Goal: Task Accomplishment & Management: Use online tool/utility

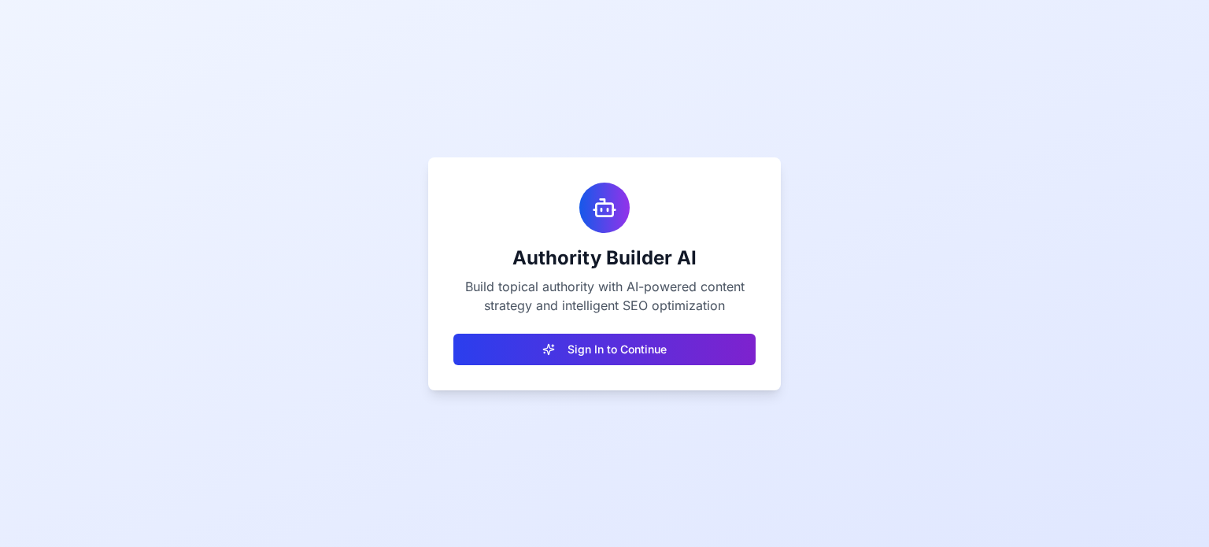
click at [610, 351] on button "Sign In to Continue" at bounding box center [605, 349] width 302 height 31
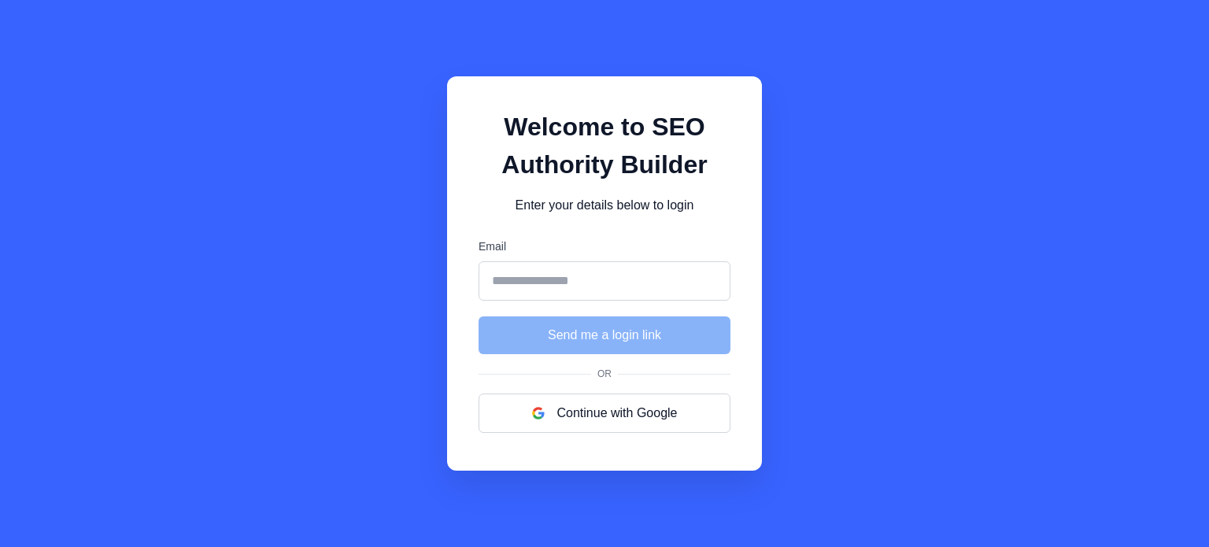
click at [572, 285] on input "Email" at bounding box center [605, 280] width 252 height 39
type input "**********"
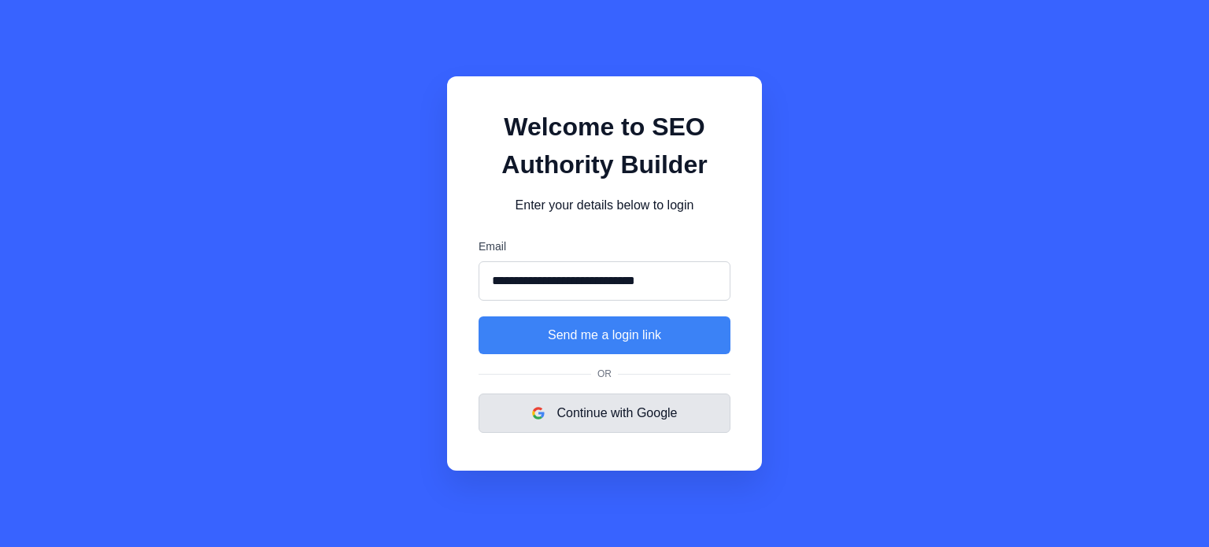
click at [599, 412] on button "Continue with Google" at bounding box center [605, 413] width 252 height 39
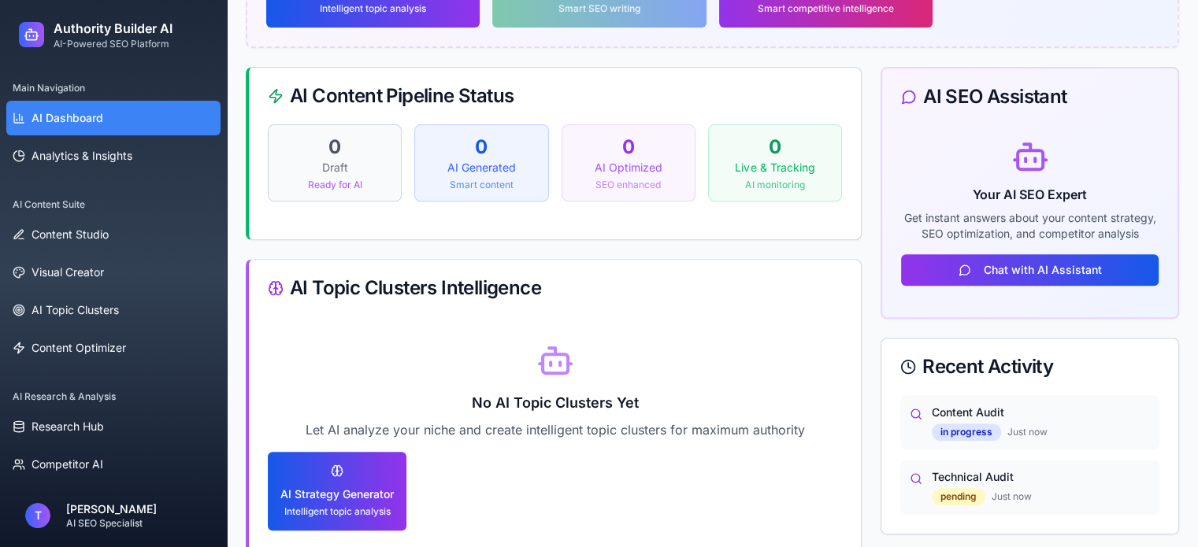
scroll to position [630, 0]
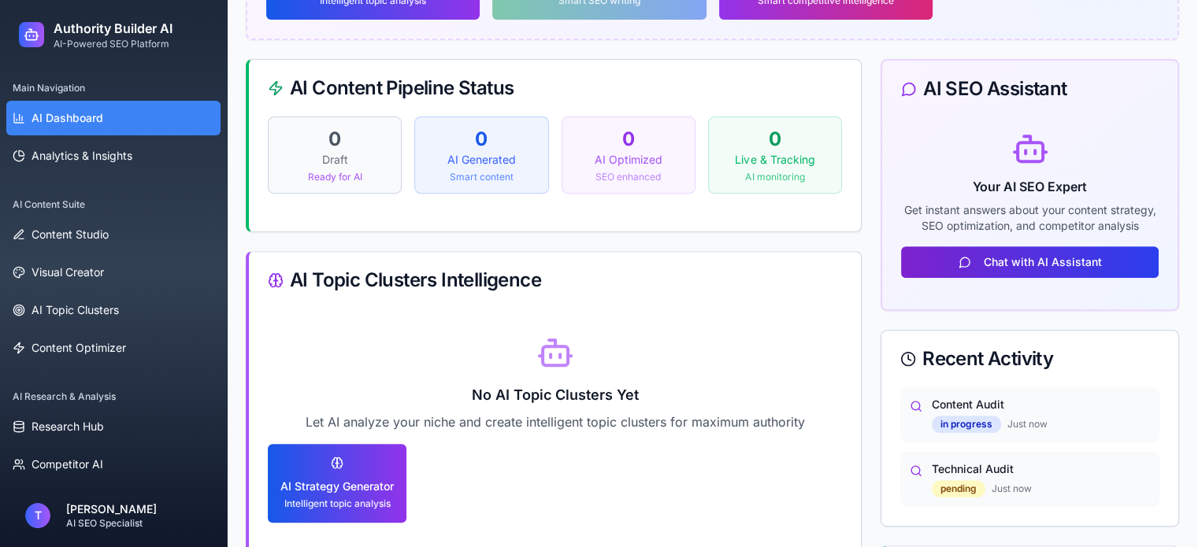
click at [998, 260] on button "Chat with AI Assistant" at bounding box center [1029, 261] width 257 height 31
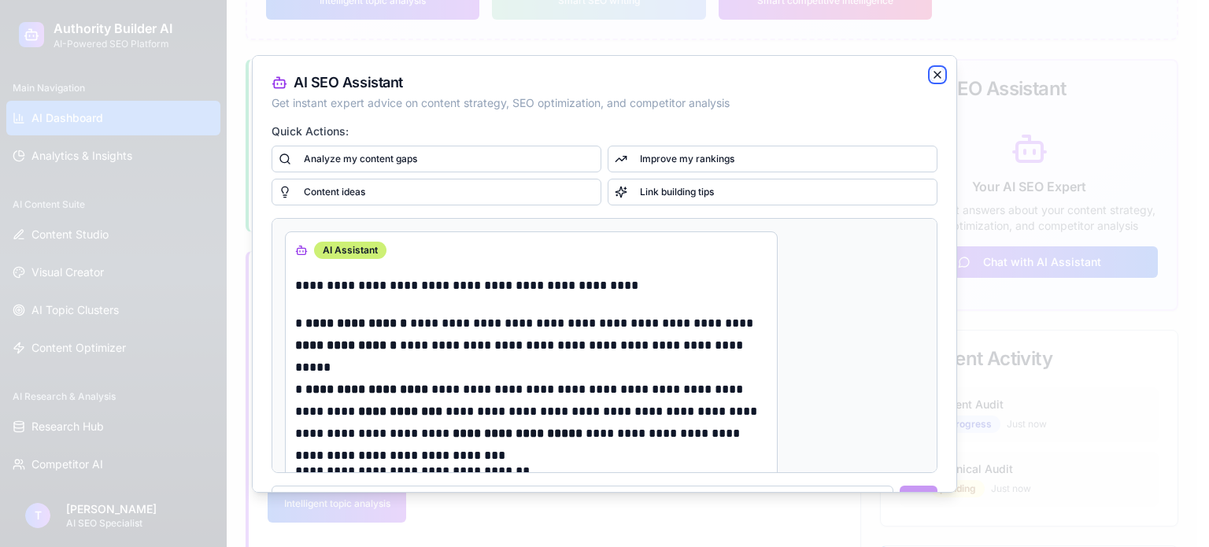
click at [931, 79] on icon "button" at bounding box center [937, 75] width 13 height 13
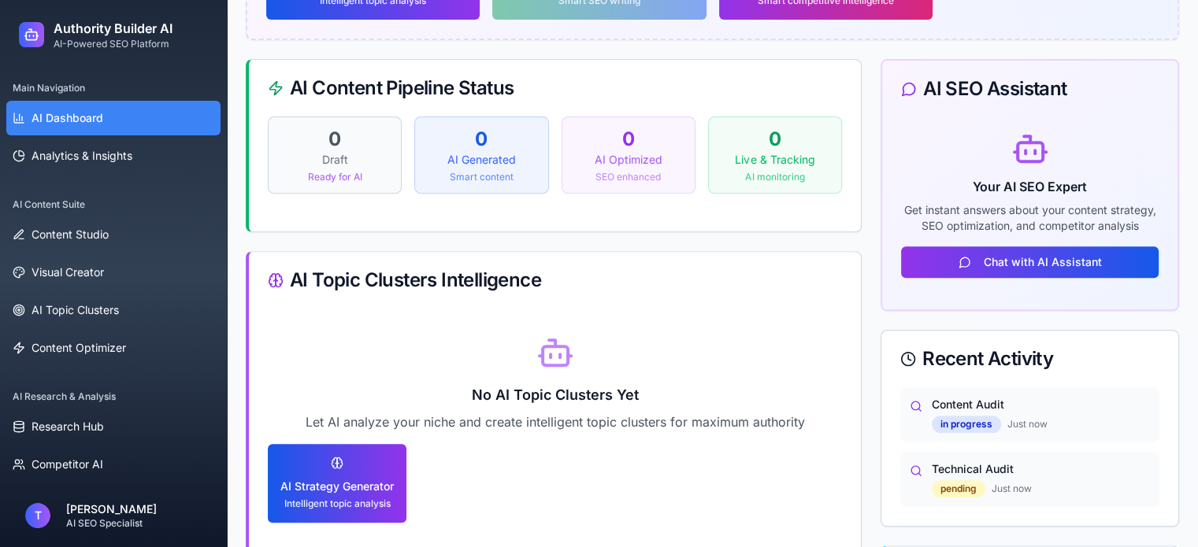
scroll to position [787, 0]
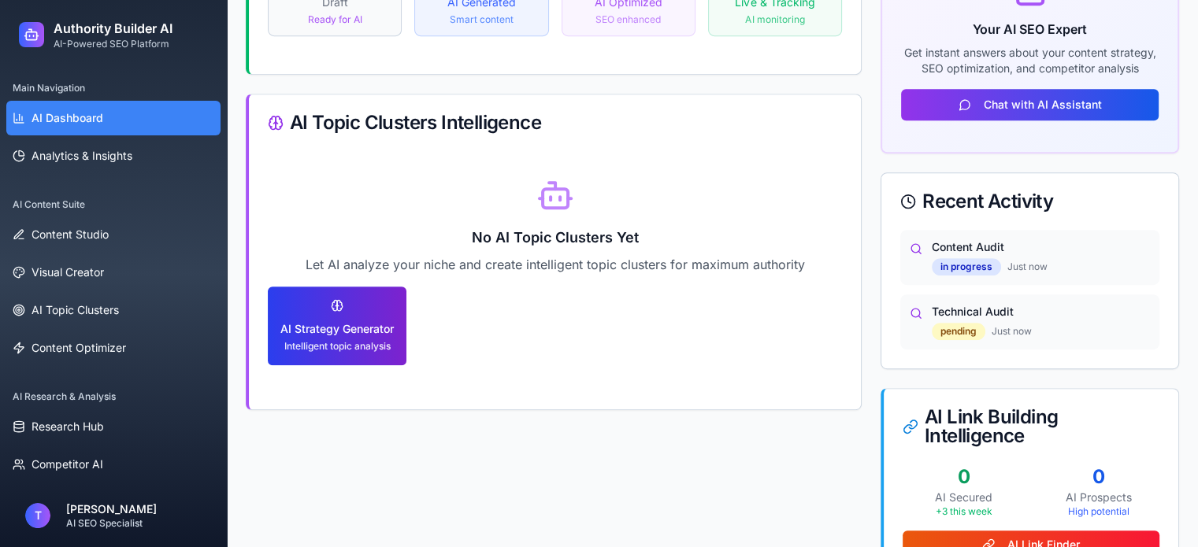
click at [355, 326] on div "AI Strategy Generator" at bounding box center [336, 329] width 113 height 16
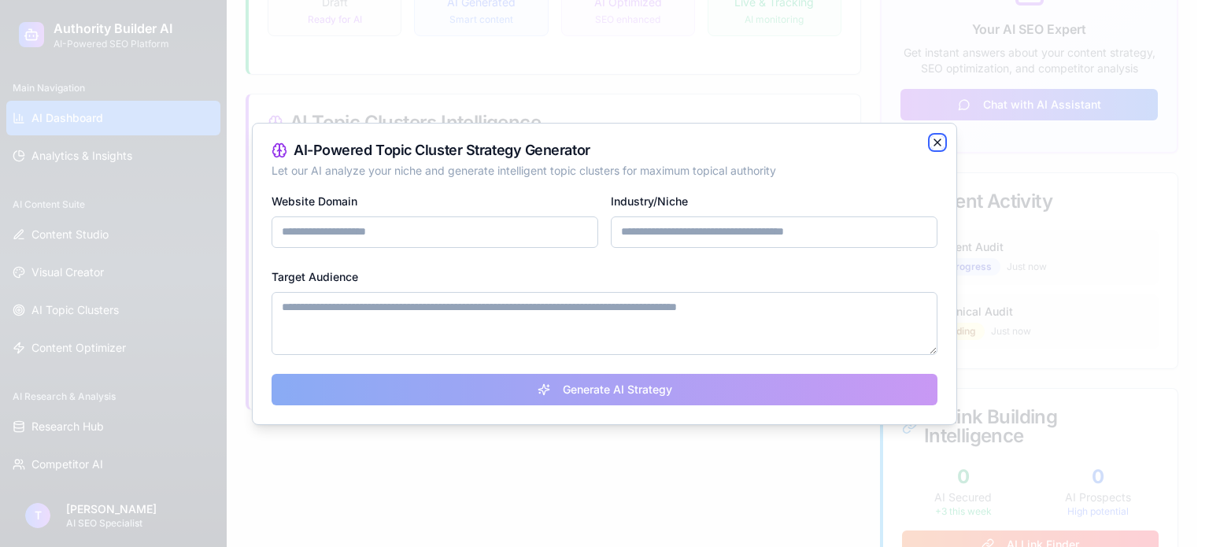
click at [939, 142] on icon "button" at bounding box center [938, 142] width 6 height 6
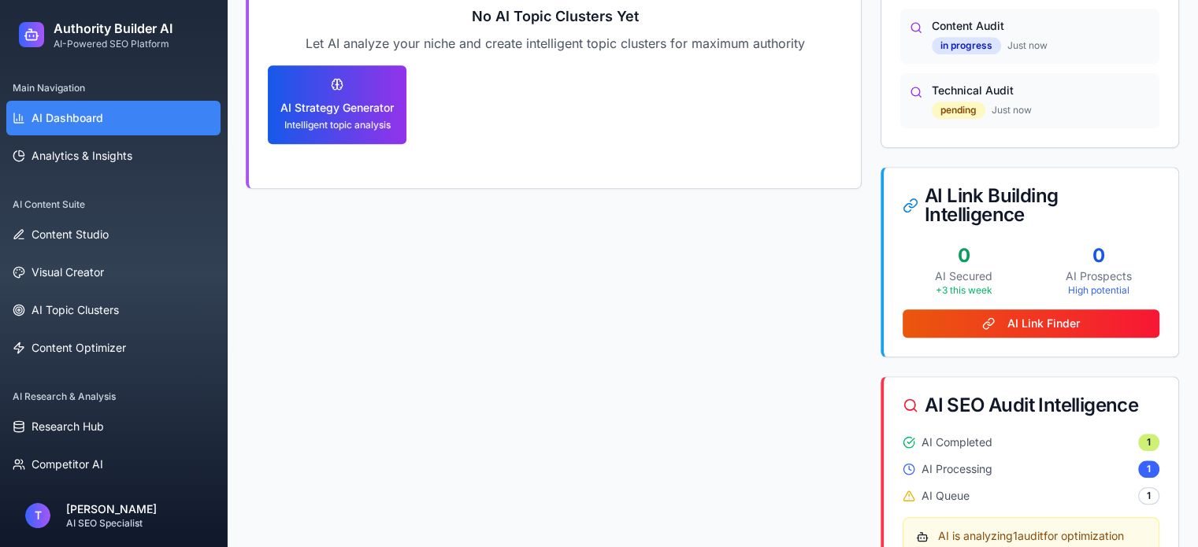
scroll to position [1024, 0]
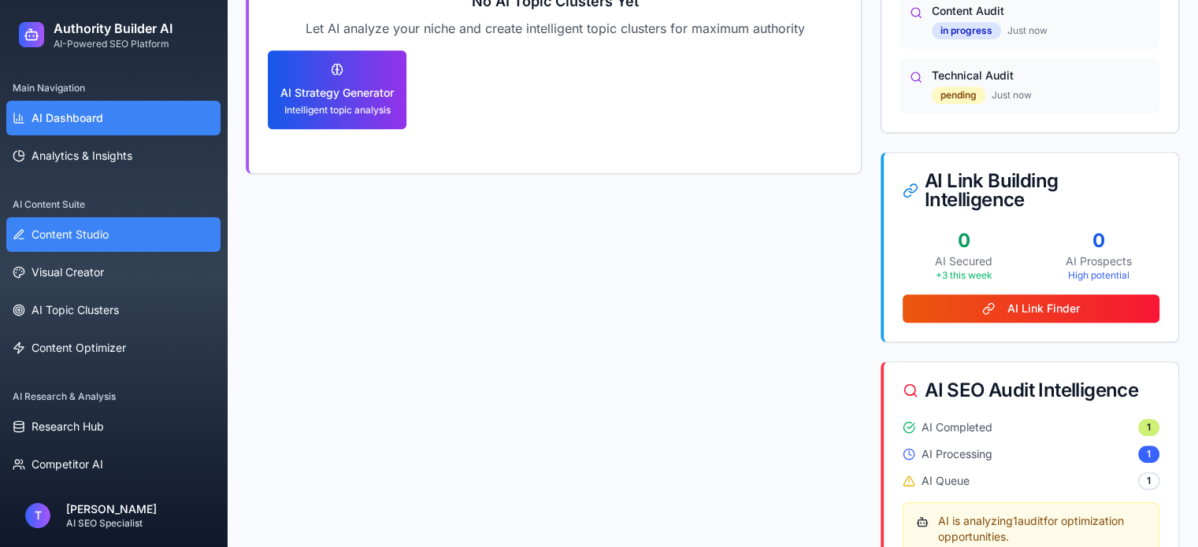
click at [104, 244] on link "Content Studio" at bounding box center [113, 234] width 214 height 35
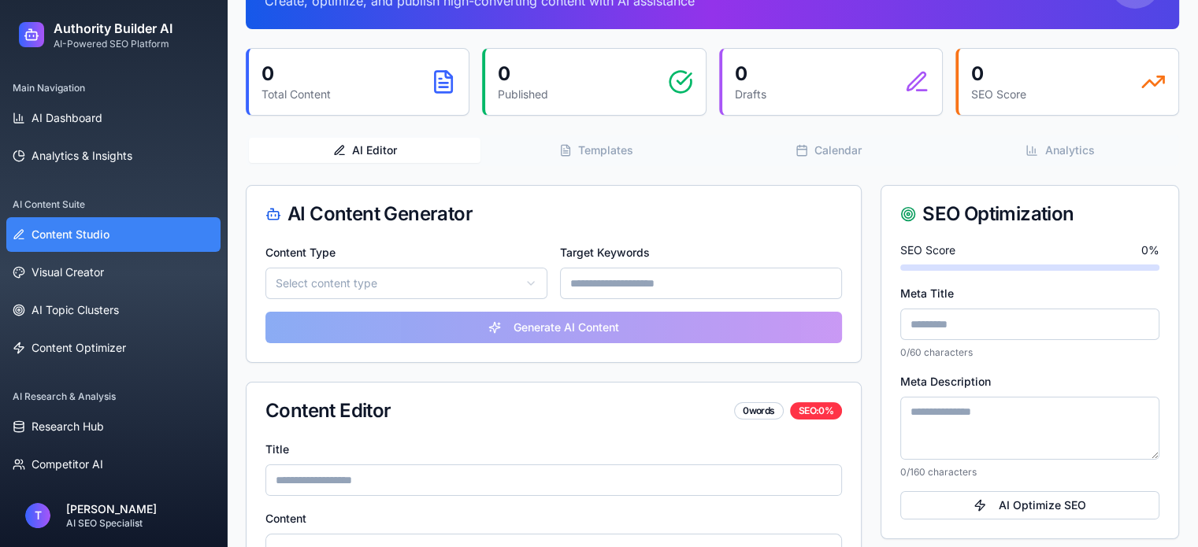
scroll to position [157, 0]
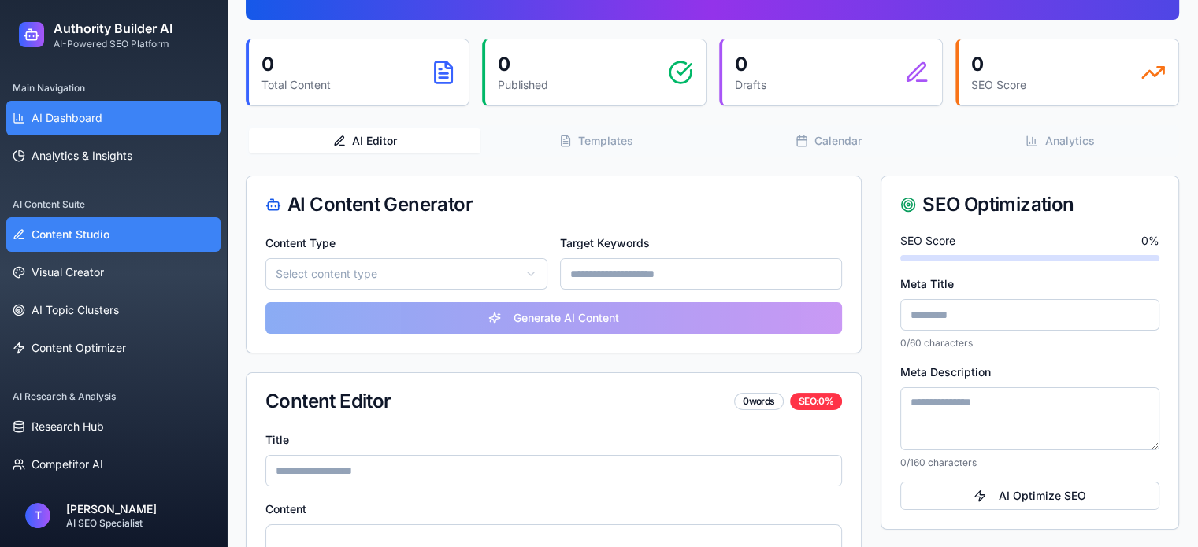
click at [72, 134] on link "AI Dashboard" at bounding box center [113, 118] width 214 height 35
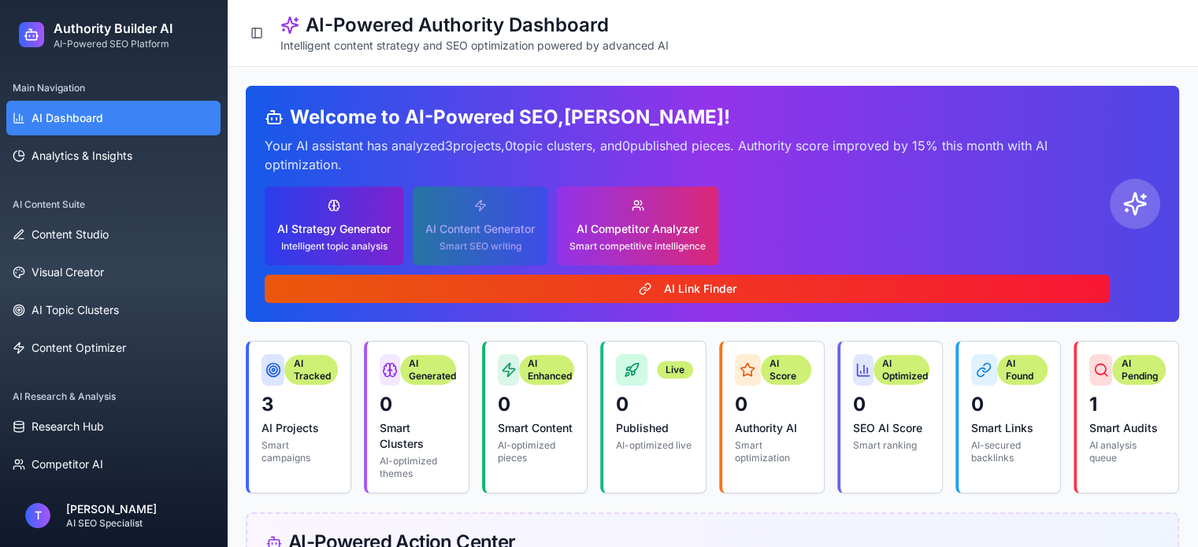
click at [337, 225] on div "AI Strategy Generator" at bounding box center [333, 229] width 113 height 16
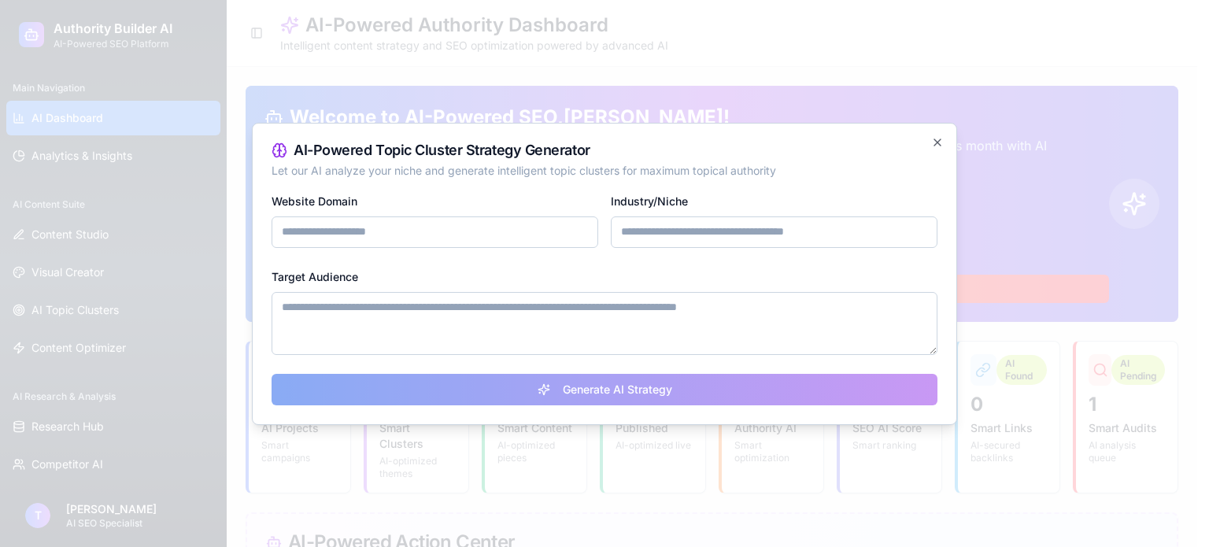
click at [361, 234] on input "Website Domain" at bounding box center [435, 232] width 327 height 31
type input "**********"
click at [715, 232] on input "Industry/Niche" at bounding box center [774, 232] width 327 height 31
type input "**********"
click at [567, 317] on textarea "Target Audience" at bounding box center [605, 323] width 666 height 63
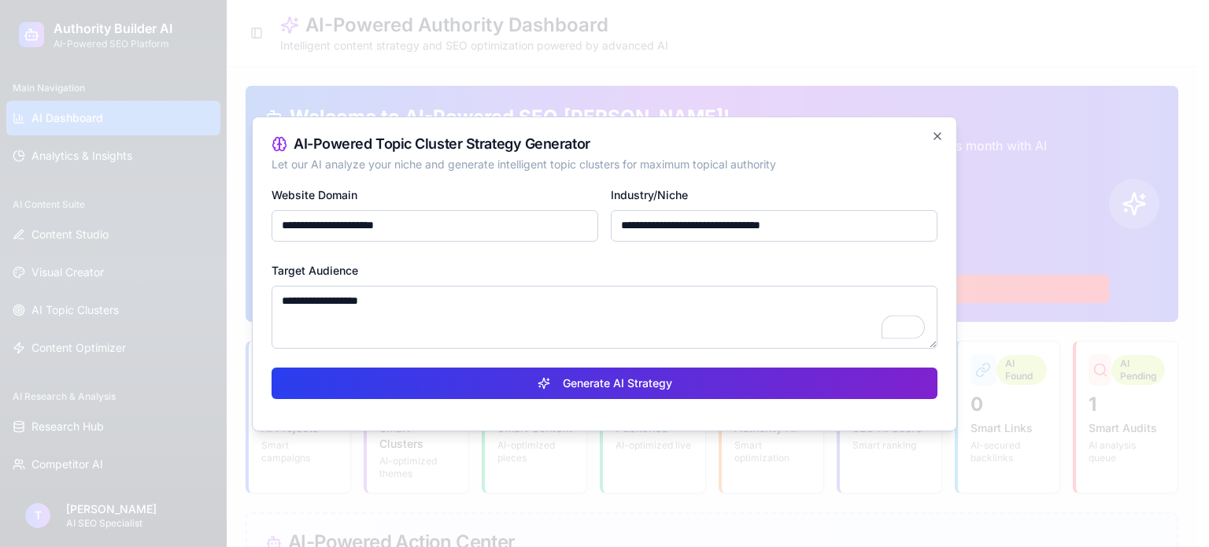
type textarea "**********"
click at [580, 377] on button "Generate AI Strategy" at bounding box center [605, 383] width 666 height 31
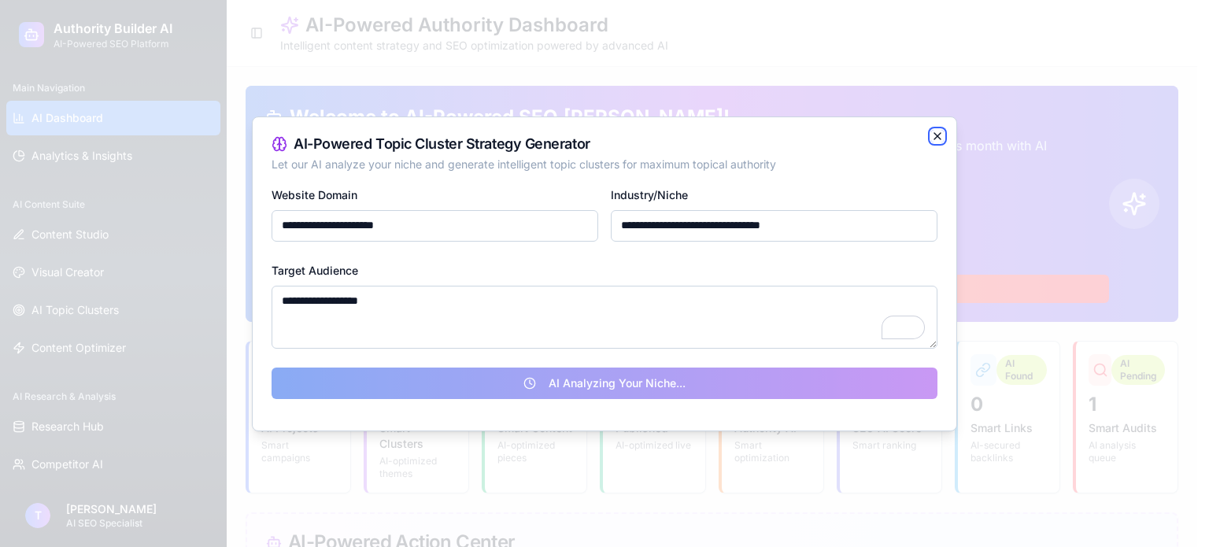
click at [937, 133] on icon "button" at bounding box center [937, 136] width 13 height 13
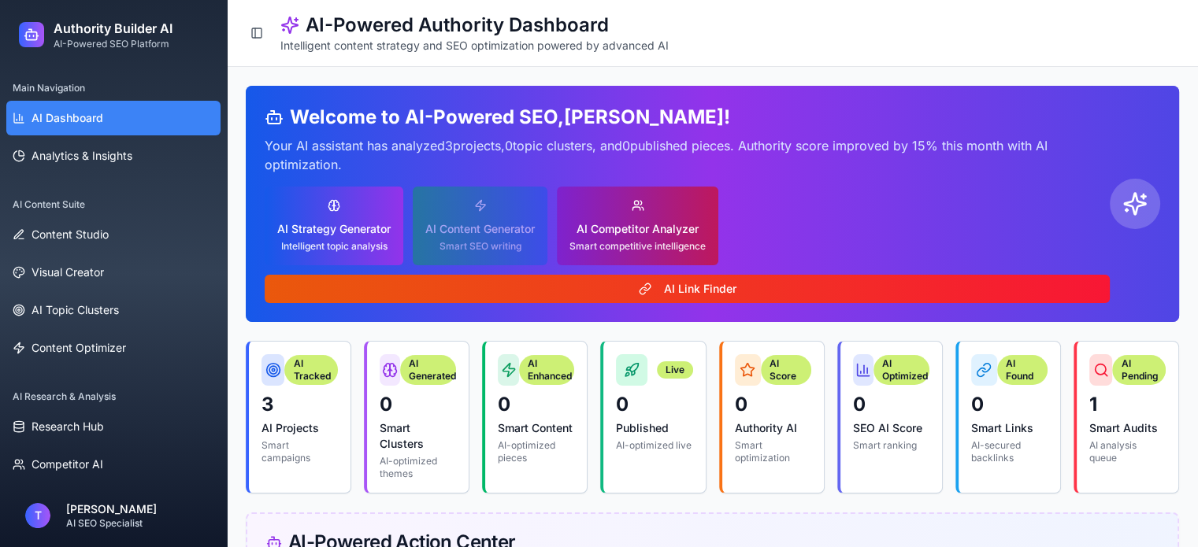
click at [641, 245] on div "Smart competitive intelligence" at bounding box center [637, 246] width 136 height 13
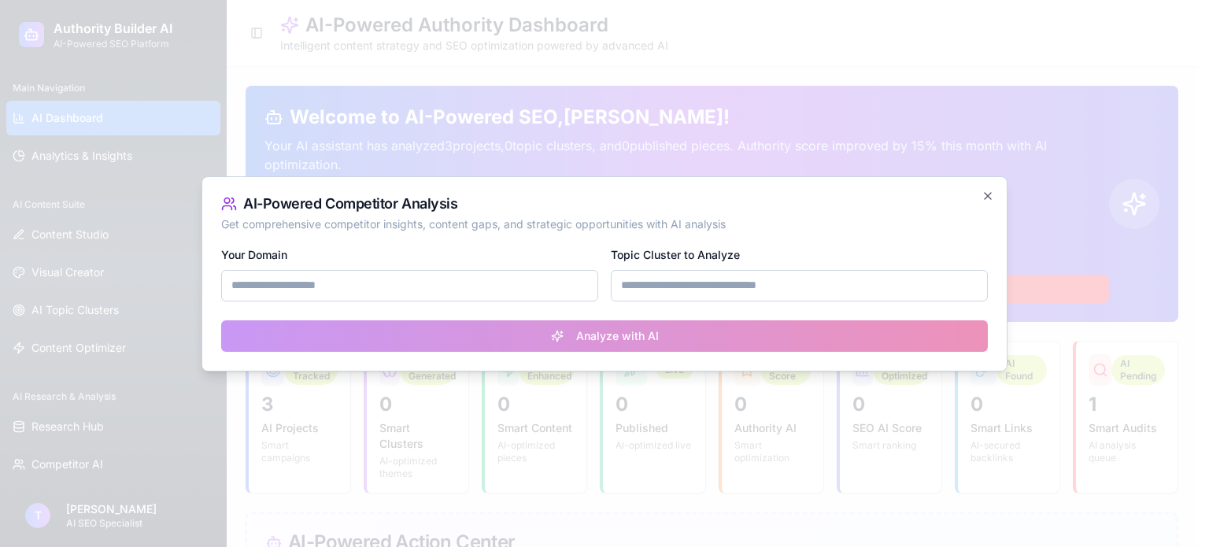
click at [439, 298] on input "Your Domain" at bounding box center [409, 285] width 377 height 31
type input "**********"
click at [643, 286] on input "Topic Cluster to Analyze" at bounding box center [799, 285] width 377 height 31
click at [990, 196] on icon "button" at bounding box center [988, 196] width 13 height 13
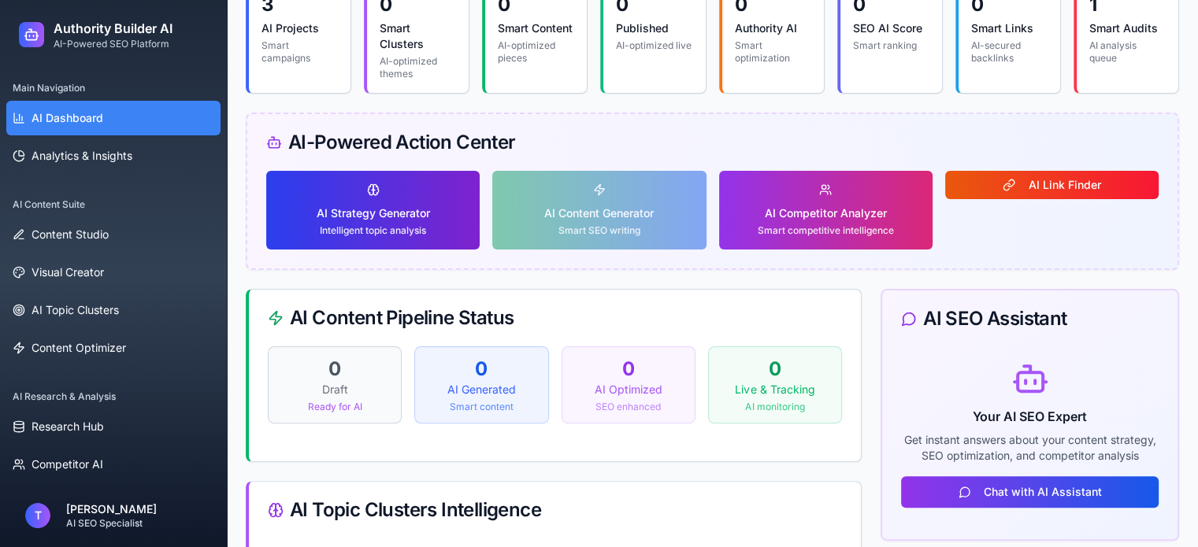
scroll to position [472, 0]
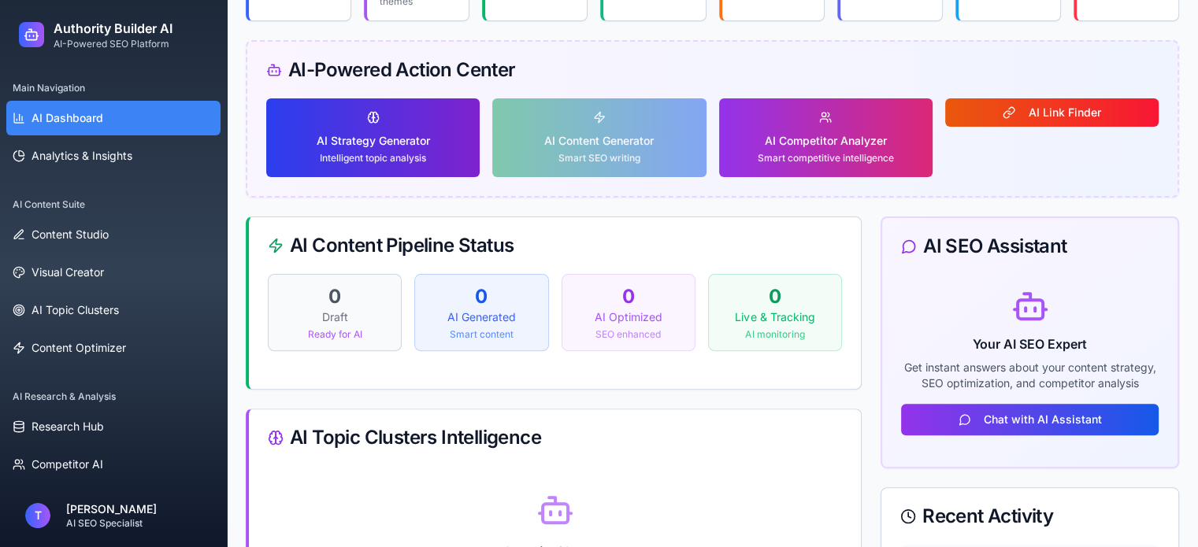
click at [412, 154] on div "Intelligent topic analysis" at bounding box center [373, 158] width 113 height 13
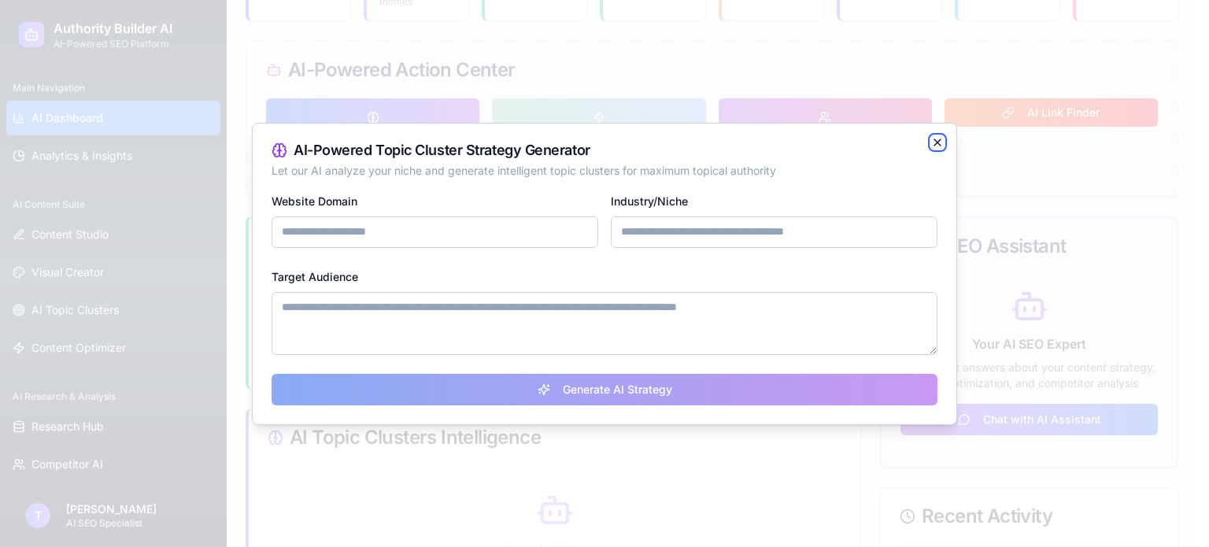
click at [935, 140] on icon "button" at bounding box center [938, 142] width 6 height 6
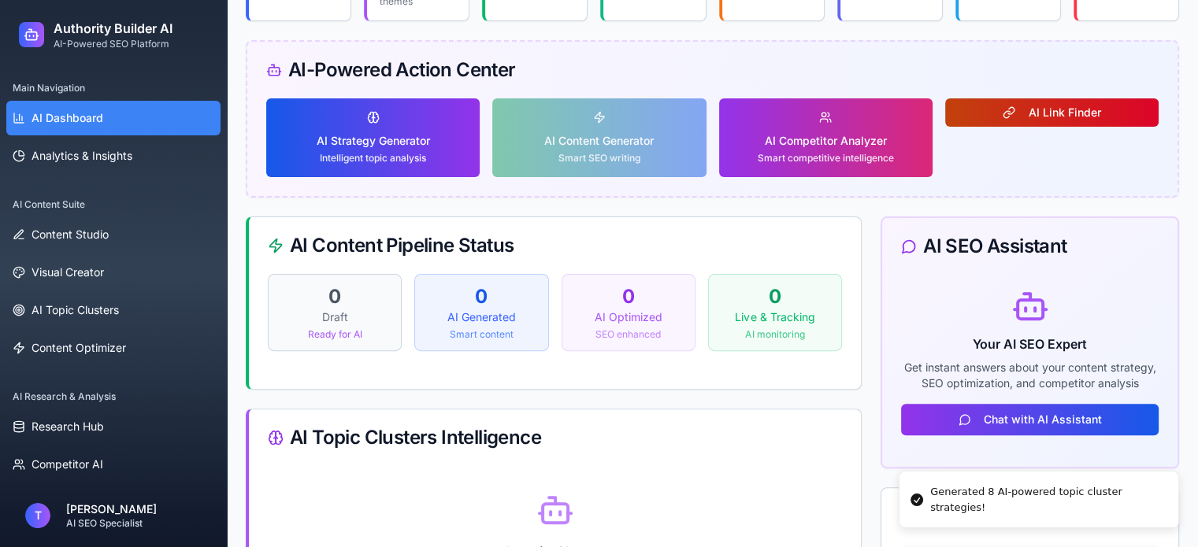
click at [1002, 117] on button "AI Link Finder" at bounding box center [1051, 112] width 213 height 28
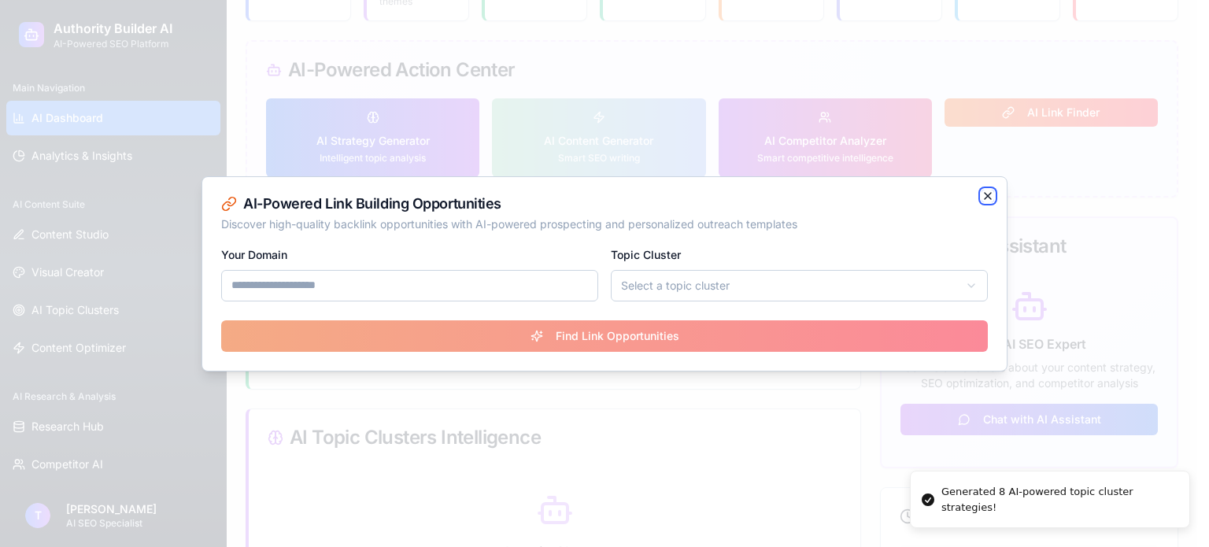
click at [984, 198] on icon "button" at bounding box center [988, 196] width 13 height 13
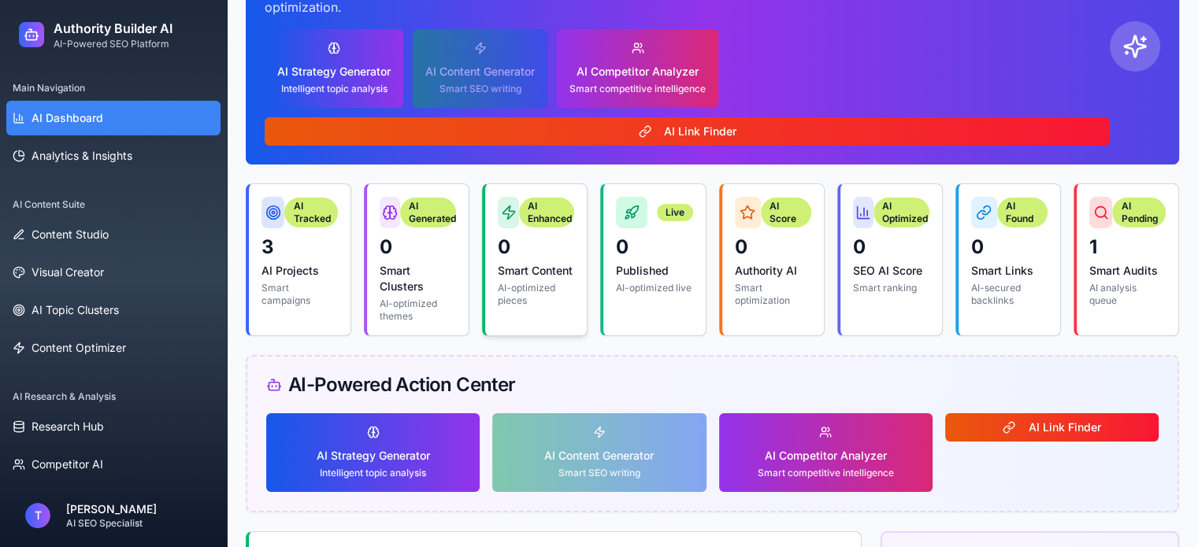
scroll to position [0, 0]
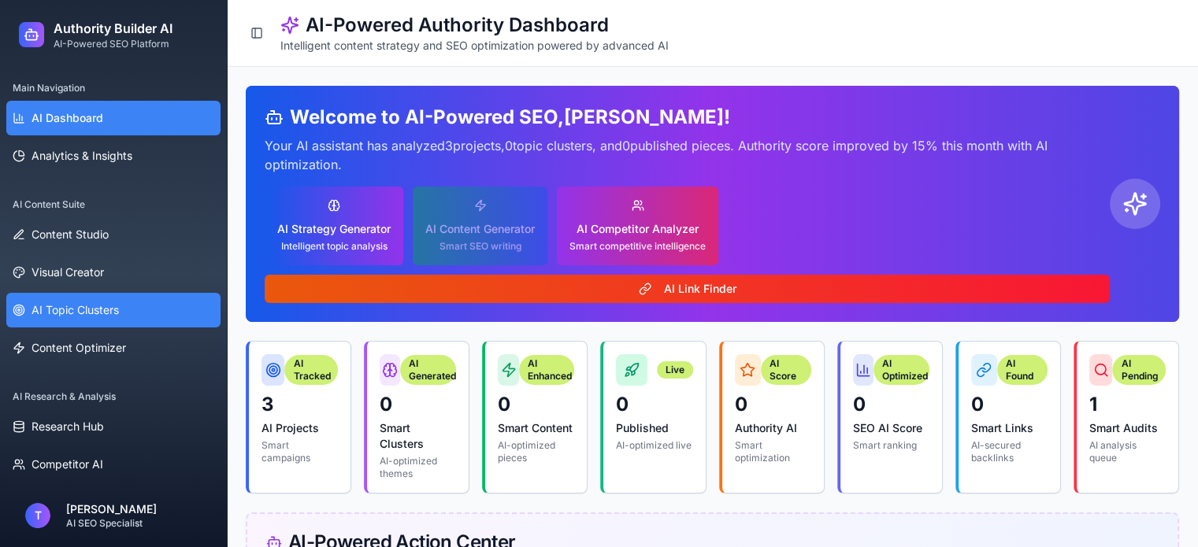
click at [106, 316] on span "AI Topic Clusters" at bounding box center [74, 310] width 87 height 16
click at [135, 312] on button "AI Topic Clusters" at bounding box center [113, 310] width 214 height 35
click at [103, 313] on span "AI Topic Clusters" at bounding box center [74, 310] width 87 height 16
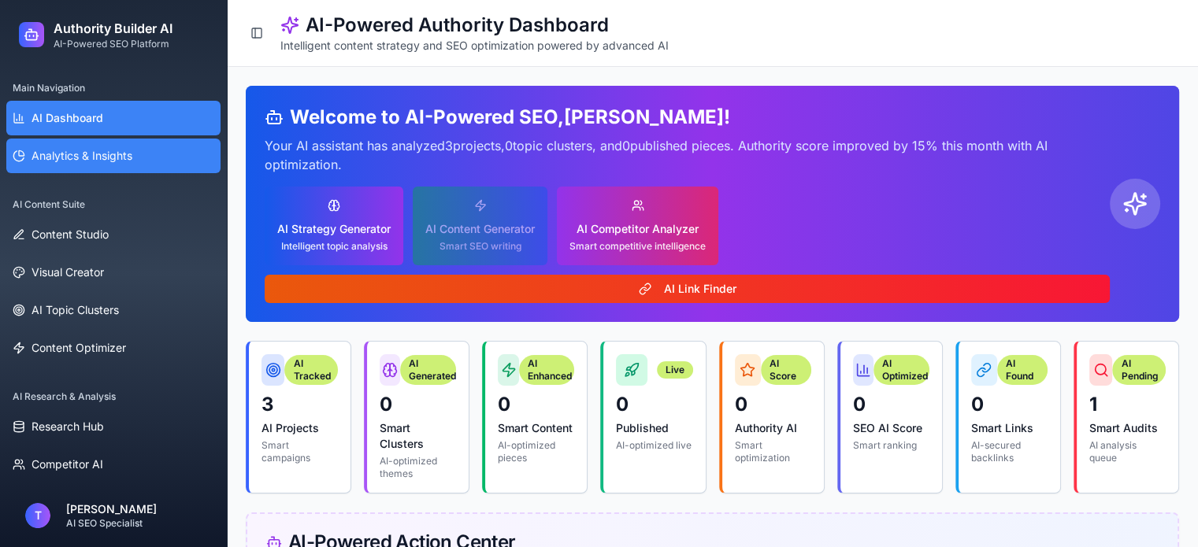
click at [85, 155] on span "Analytics & Insights" at bounding box center [81, 156] width 101 height 16
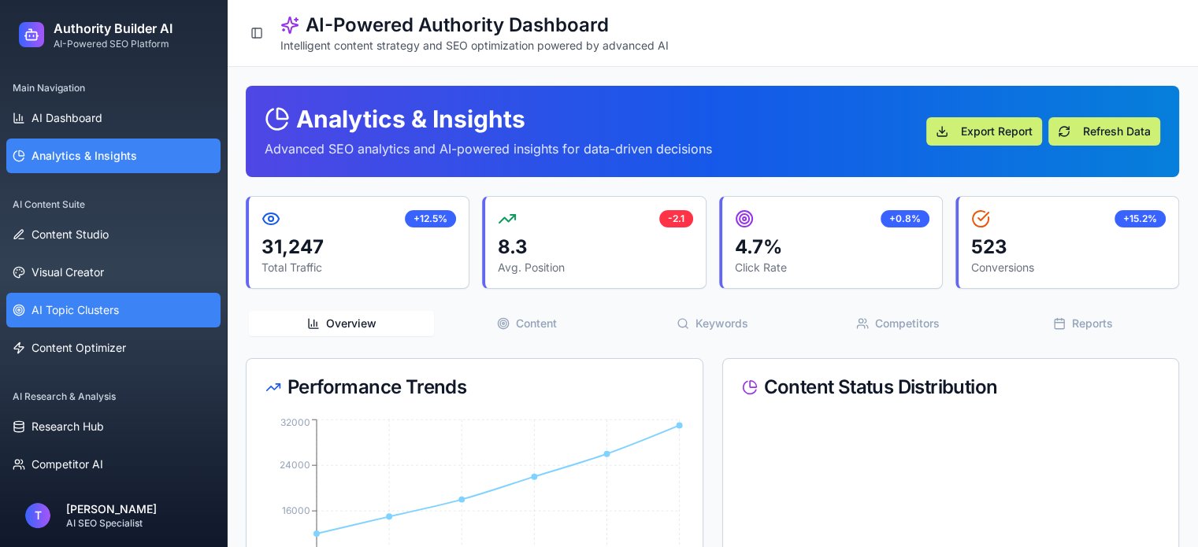
click at [82, 303] on span "AI Topic Clusters" at bounding box center [74, 310] width 87 height 16
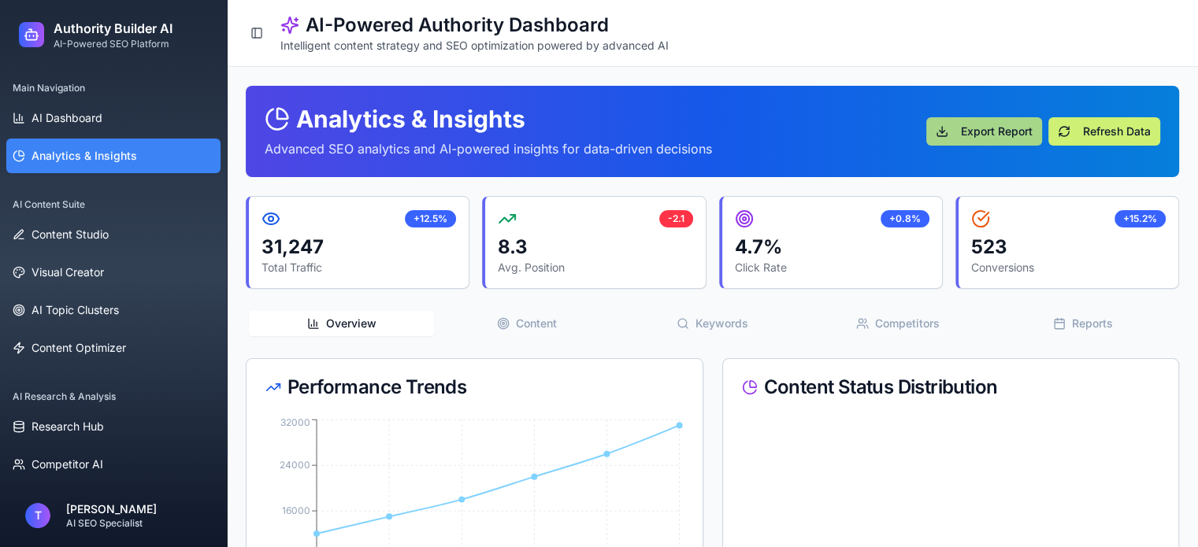
click at [943, 125] on button "Export Report" at bounding box center [984, 131] width 116 height 28
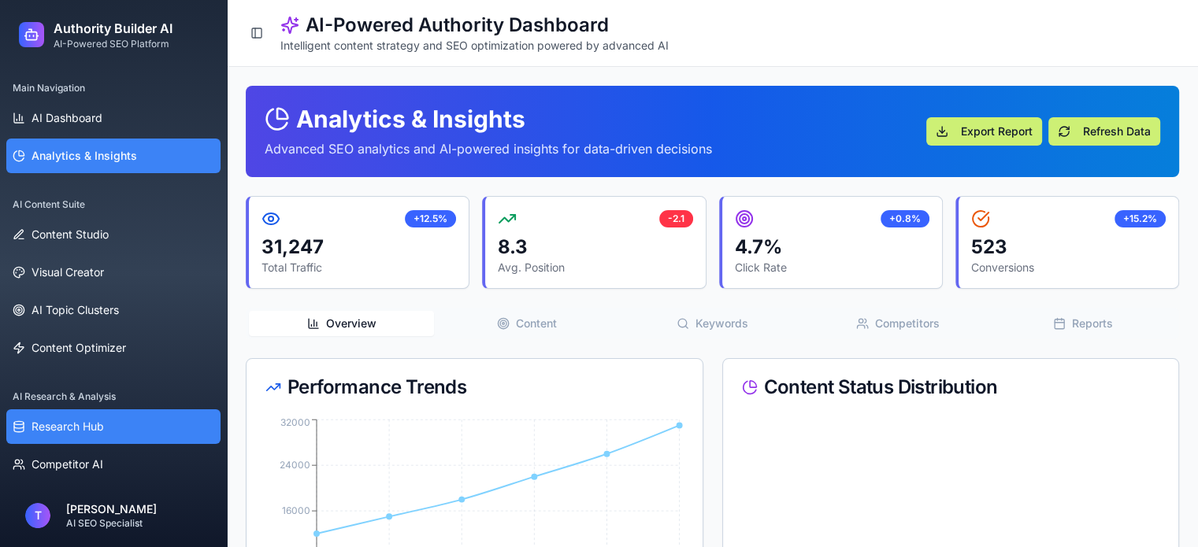
click at [90, 430] on span "Research Hub" at bounding box center [67, 427] width 72 height 16
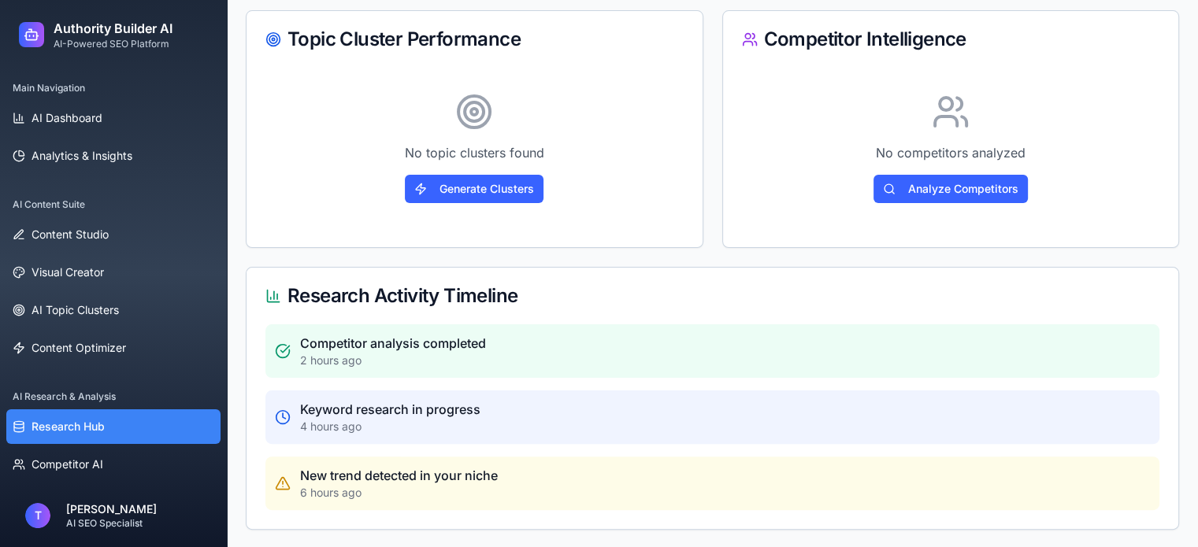
scroll to position [87, 0]
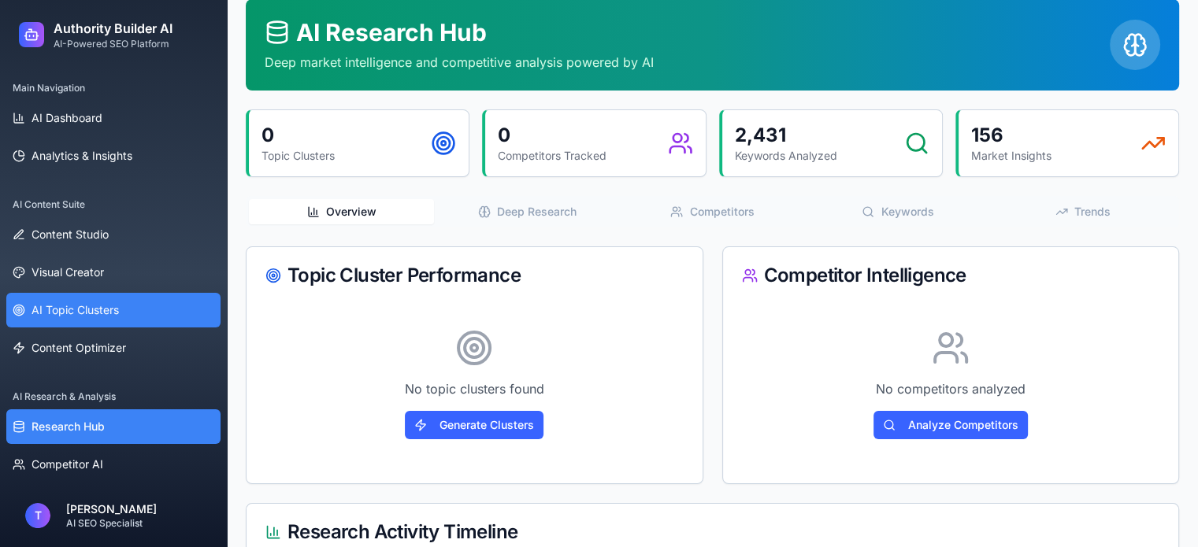
click at [80, 298] on button "AI Topic Clusters" at bounding box center [113, 310] width 214 height 35
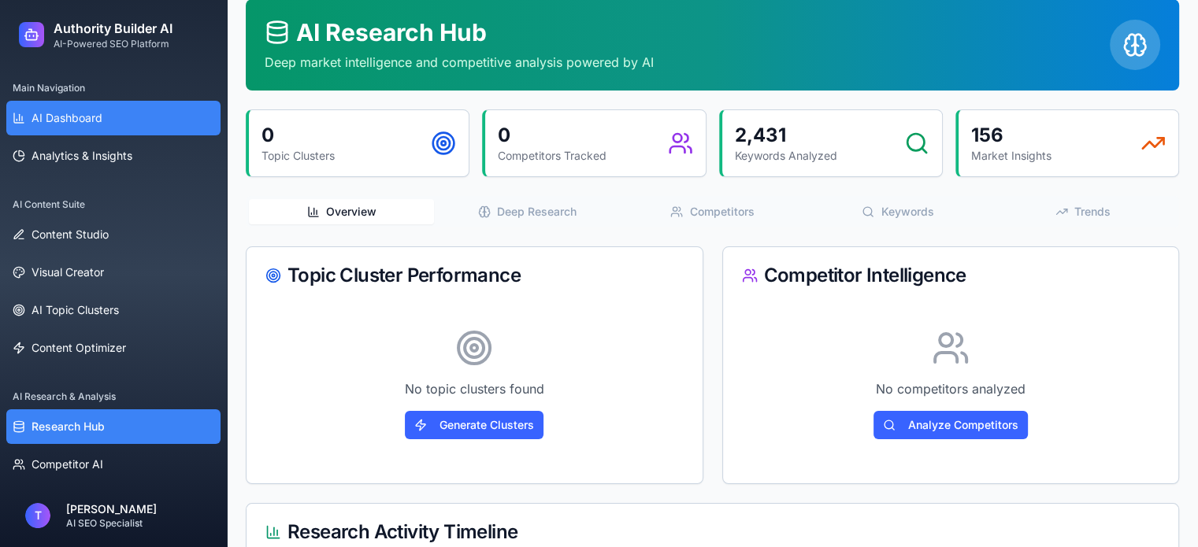
click at [77, 133] on link "AI Dashboard" at bounding box center [113, 118] width 214 height 35
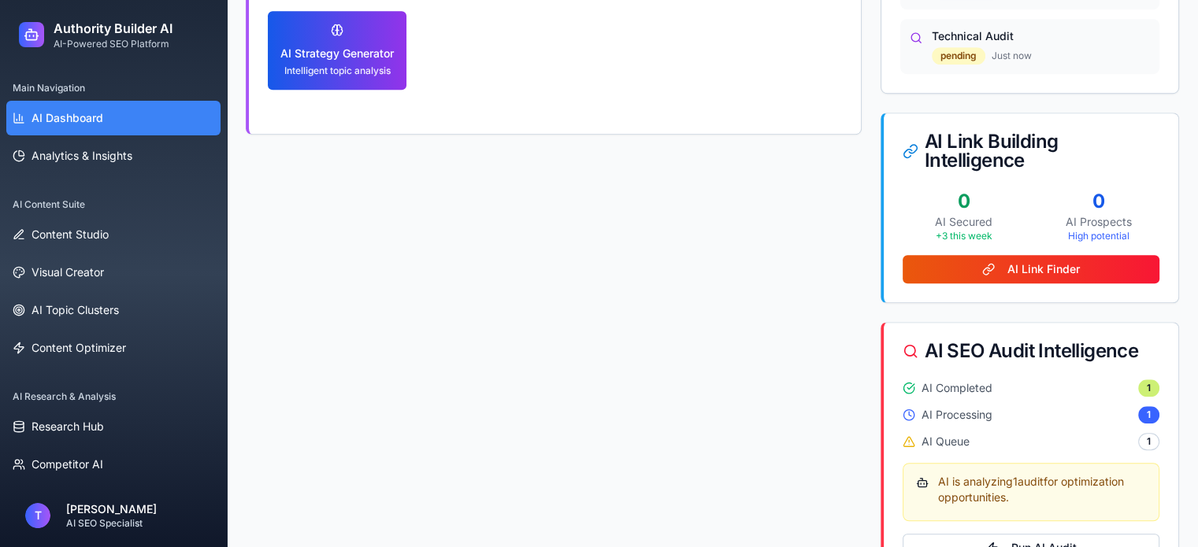
scroll to position [1110, 0]
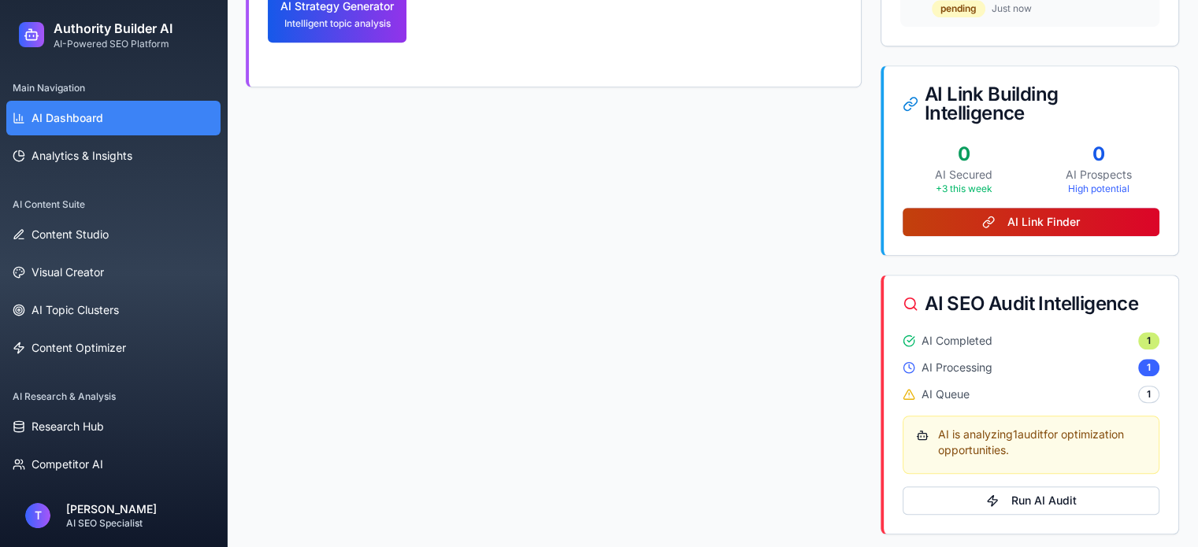
click at [1006, 224] on button "AI Link Finder" at bounding box center [1030, 222] width 257 height 28
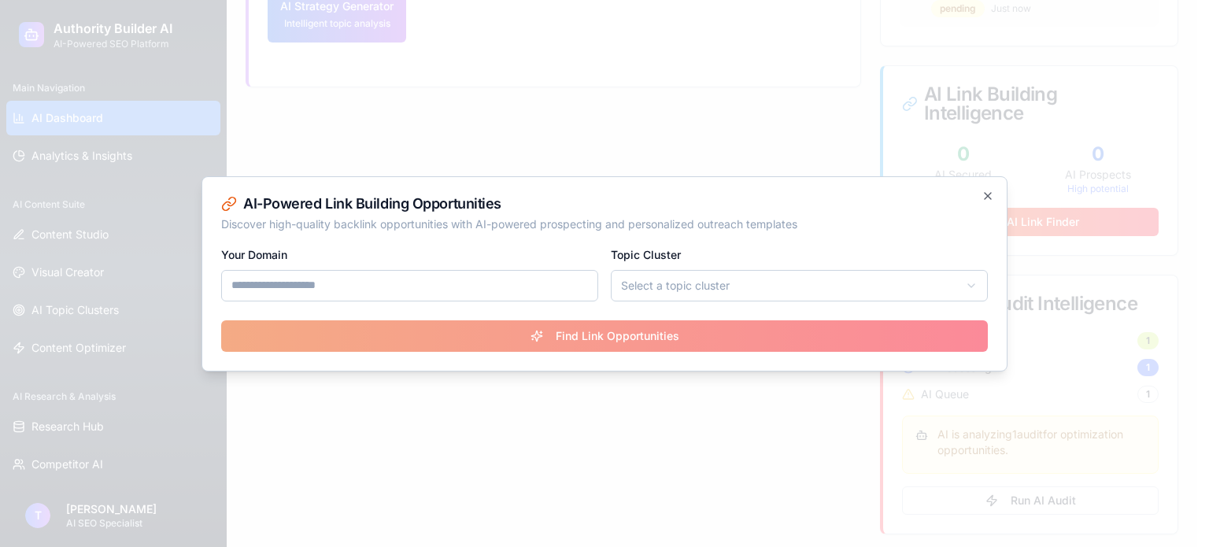
click at [437, 287] on input "Your Domain" at bounding box center [409, 285] width 377 height 31
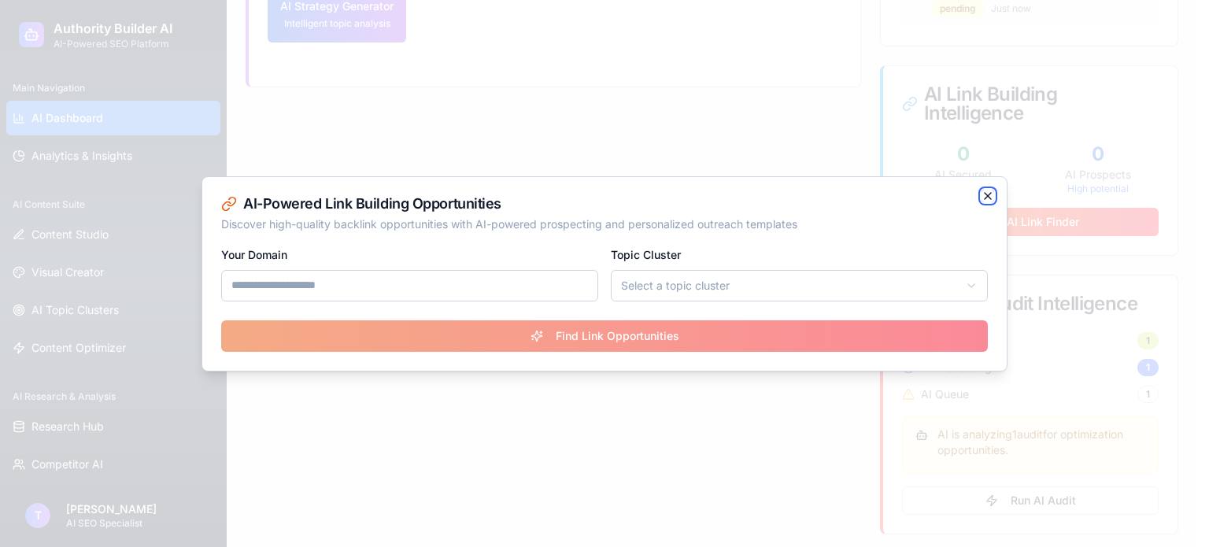
click at [992, 196] on icon "button" at bounding box center [988, 196] width 13 height 13
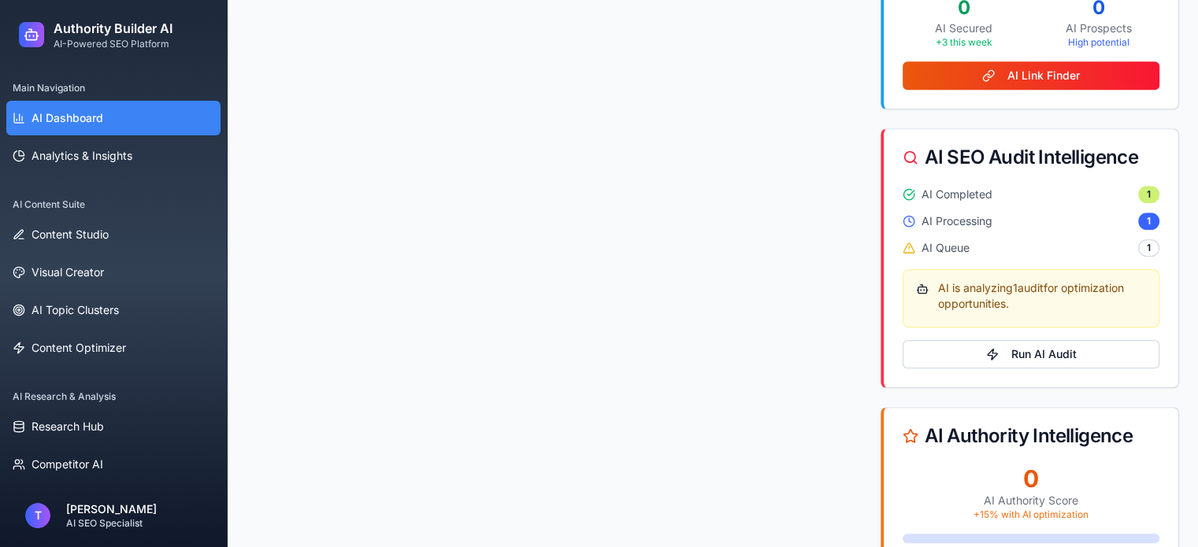
scroll to position [1268, 0]
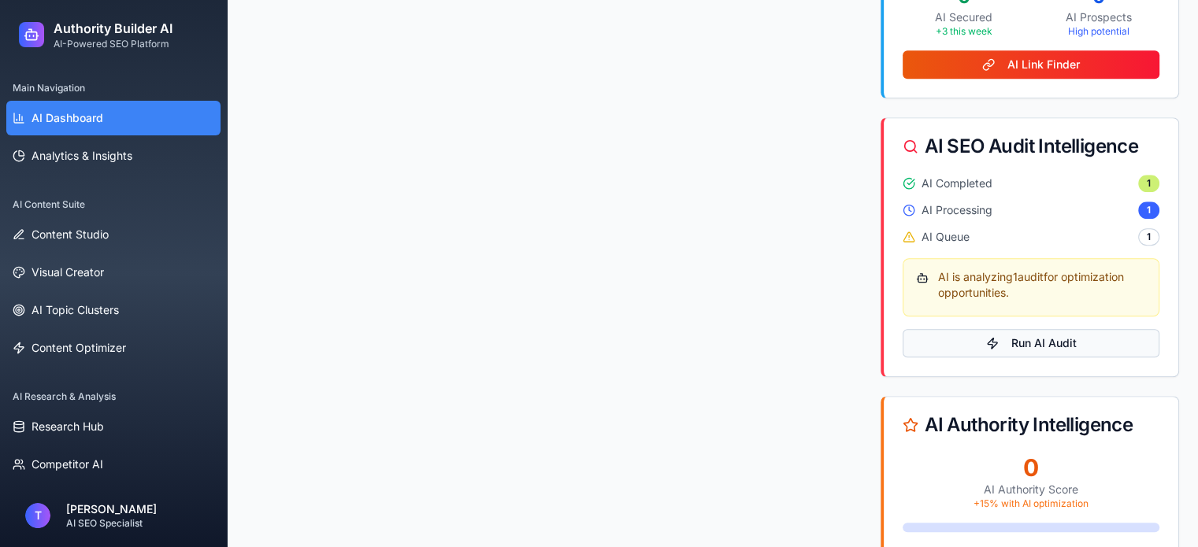
click at [1006, 339] on button "Run AI Audit" at bounding box center [1030, 343] width 257 height 28
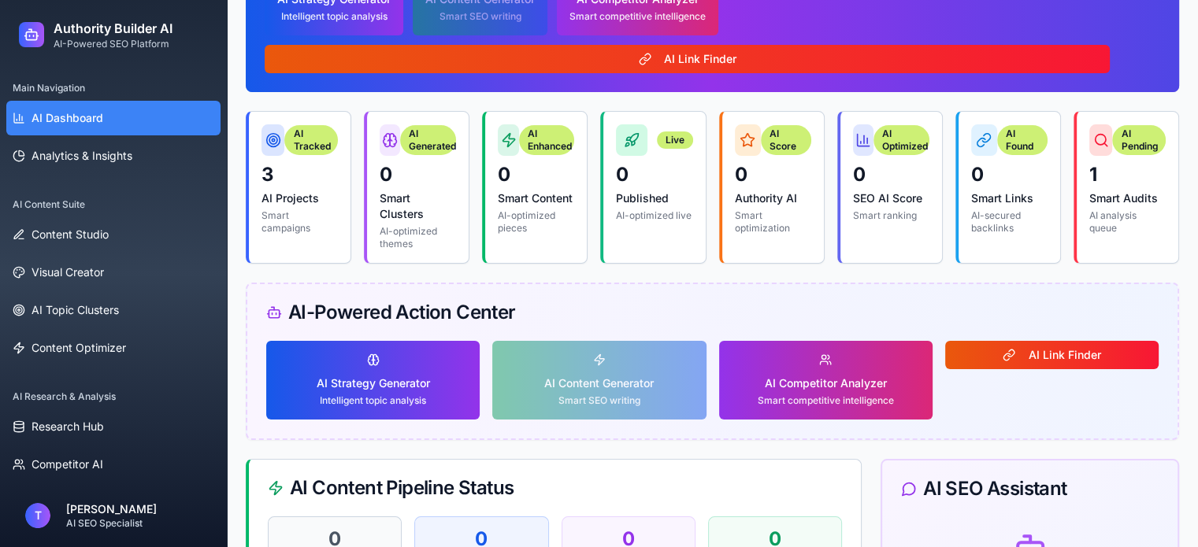
scroll to position [151, 0]
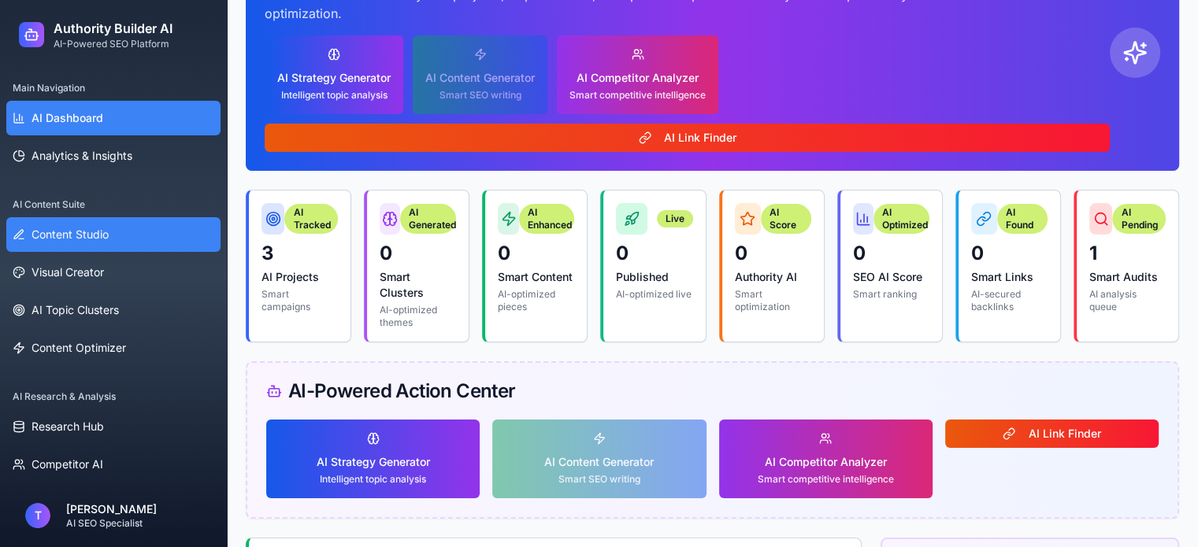
click at [87, 243] on link "Content Studio" at bounding box center [113, 234] width 214 height 35
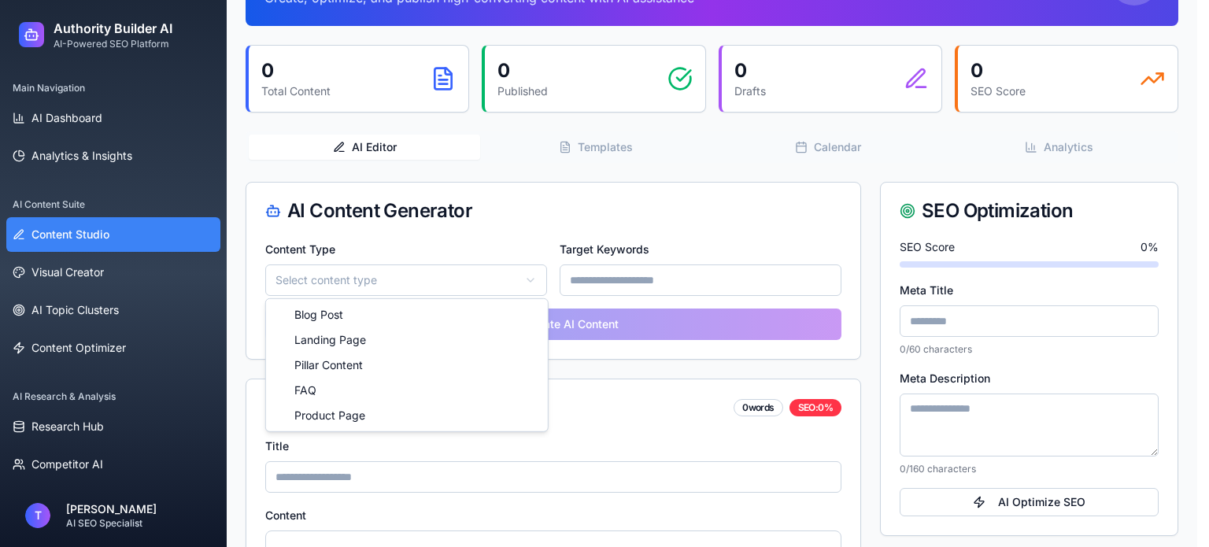
click at [443, 284] on html "Authority Builder AI AI-Powered SEO Platform Main Navigation AI Dashboard Analy…" at bounding box center [604, 389] width 1209 height 1080
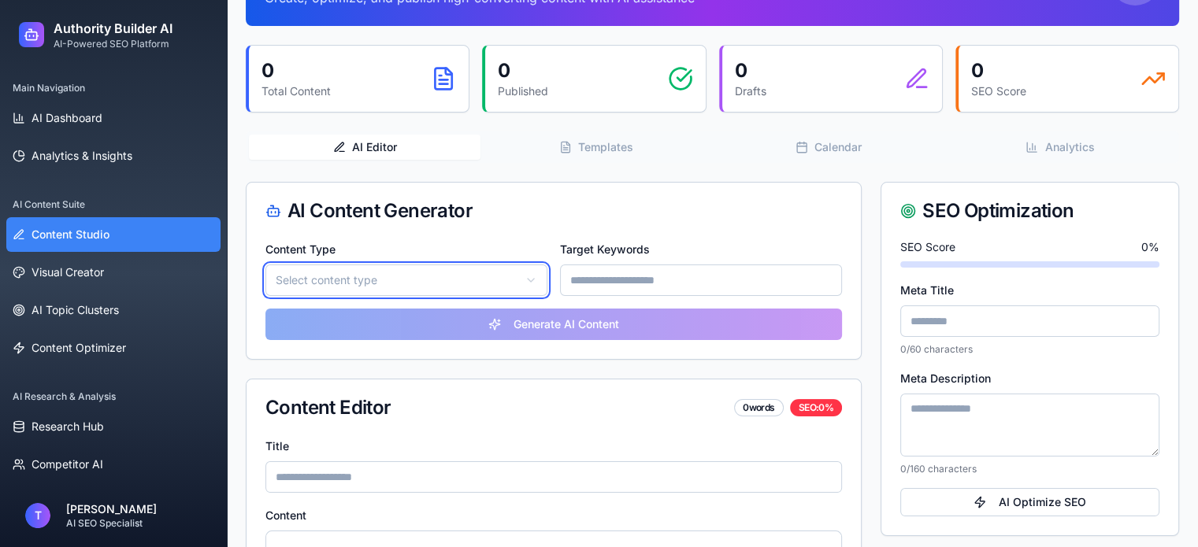
click at [443, 284] on html "Authority Builder AI AI-Powered SEO Platform Main Navigation AI Dashboard Analy…" at bounding box center [599, 389] width 1198 height 1080
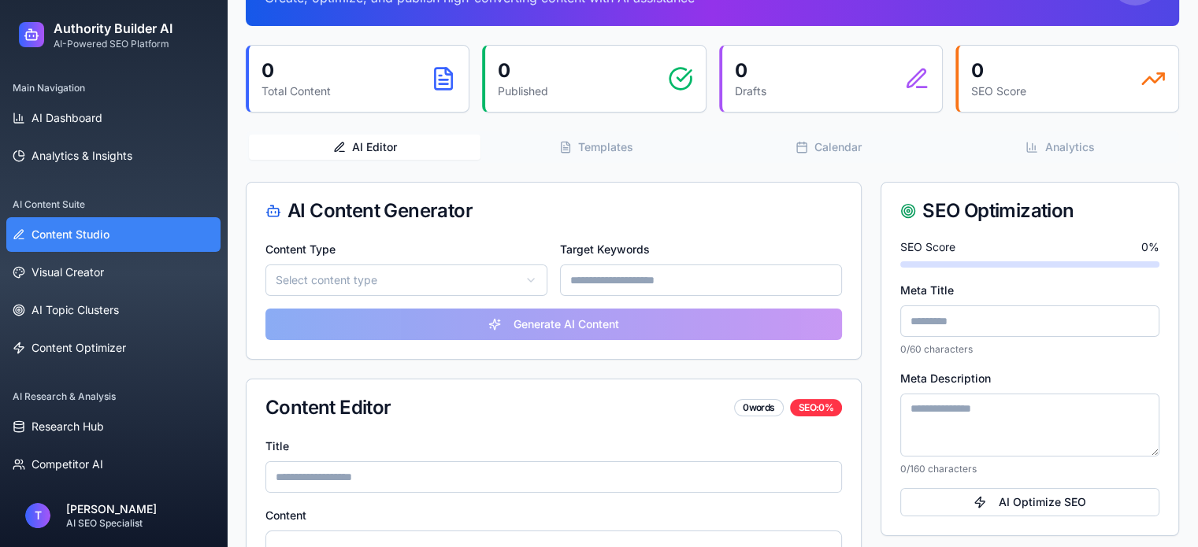
click at [618, 269] on input at bounding box center [701, 280] width 282 height 31
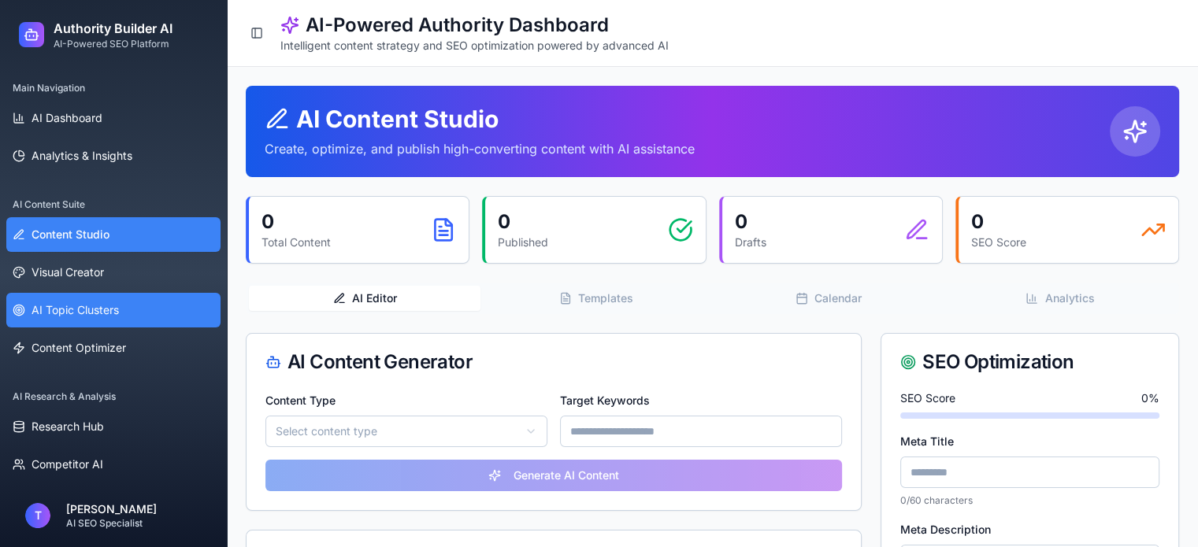
click at [100, 316] on span "AI Topic Clusters" at bounding box center [74, 310] width 87 height 16
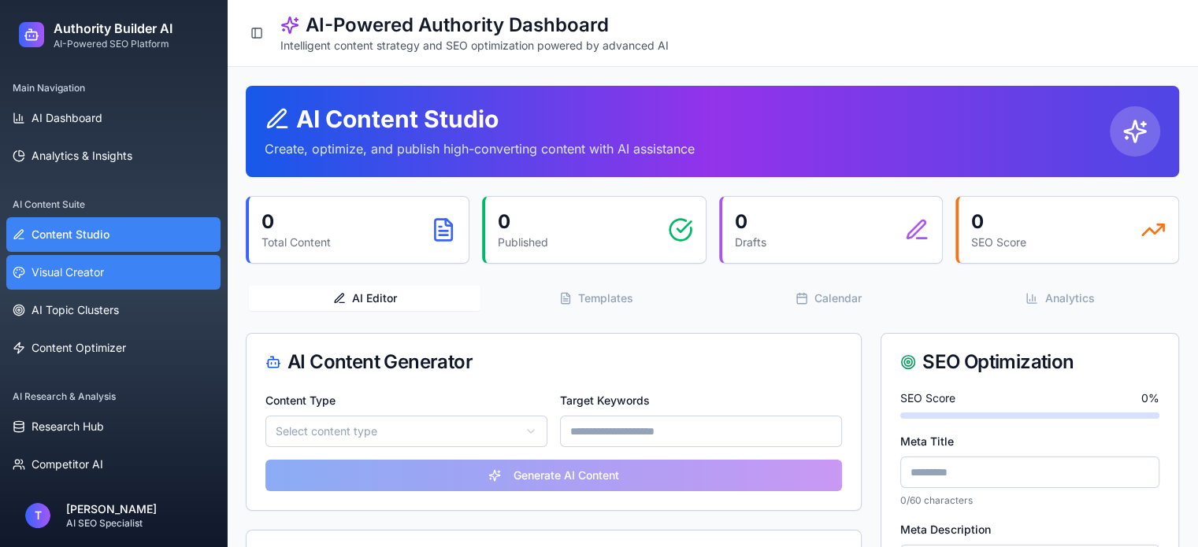
click at [76, 287] on link "Visual Creator" at bounding box center [113, 272] width 214 height 35
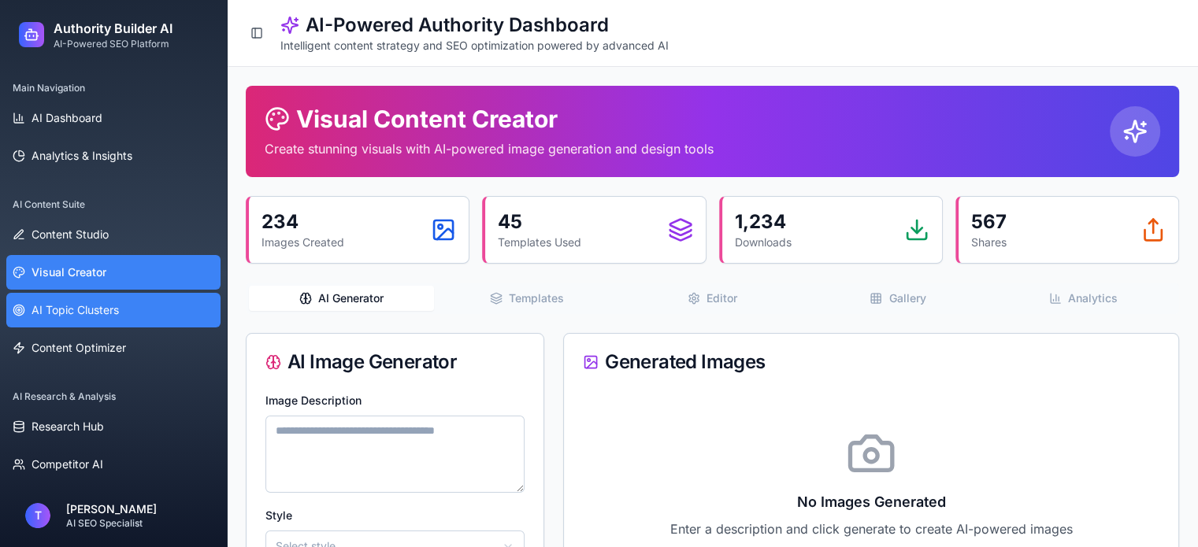
click at [79, 309] on span "AI Topic Clusters" at bounding box center [74, 310] width 87 height 16
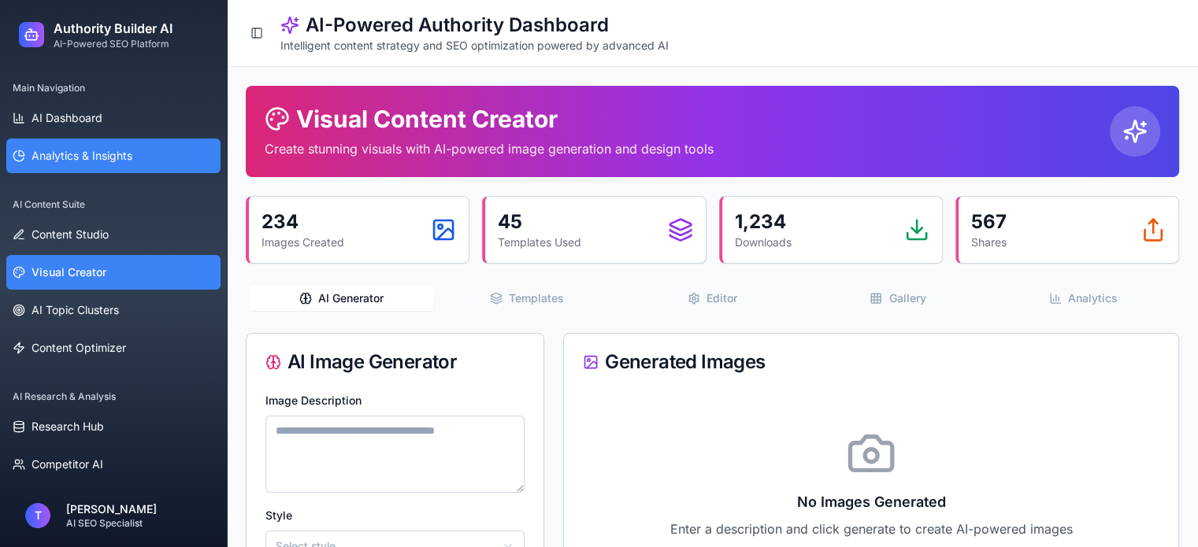
click at [79, 166] on link "Analytics & Insights" at bounding box center [113, 156] width 214 height 35
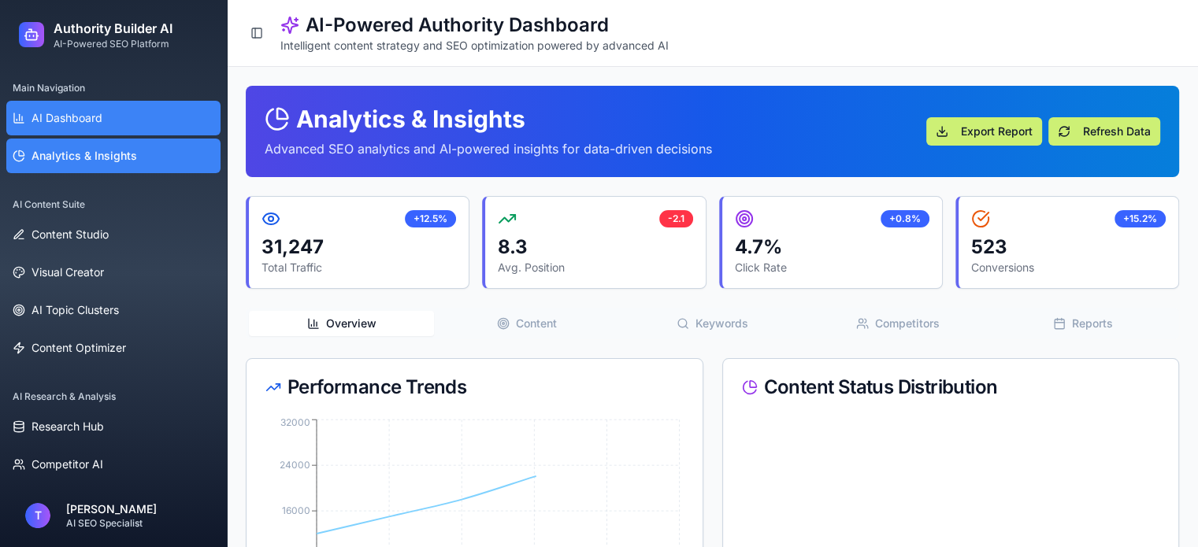
click at [78, 123] on span "AI Dashboard" at bounding box center [66, 118] width 71 height 16
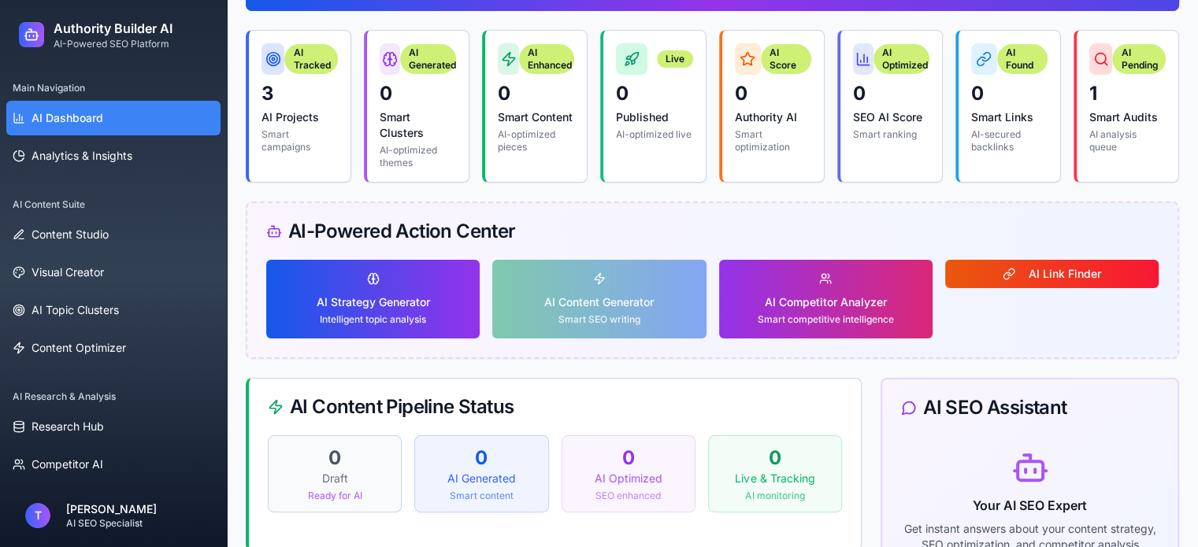
scroll to position [315, 0]
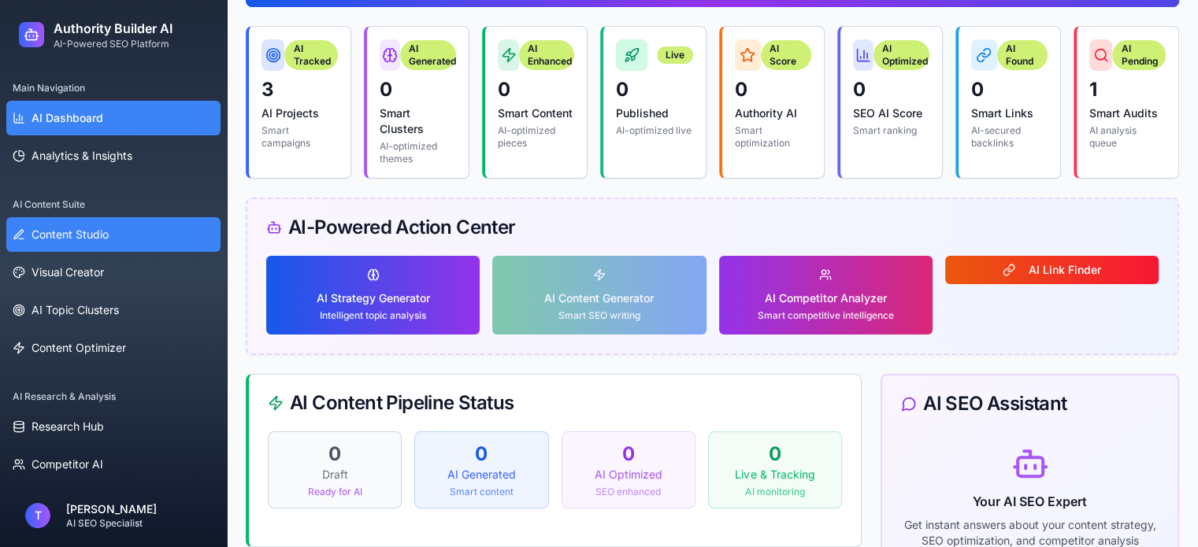
click at [87, 239] on span "Content Studio" at bounding box center [69, 235] width 77 height 16
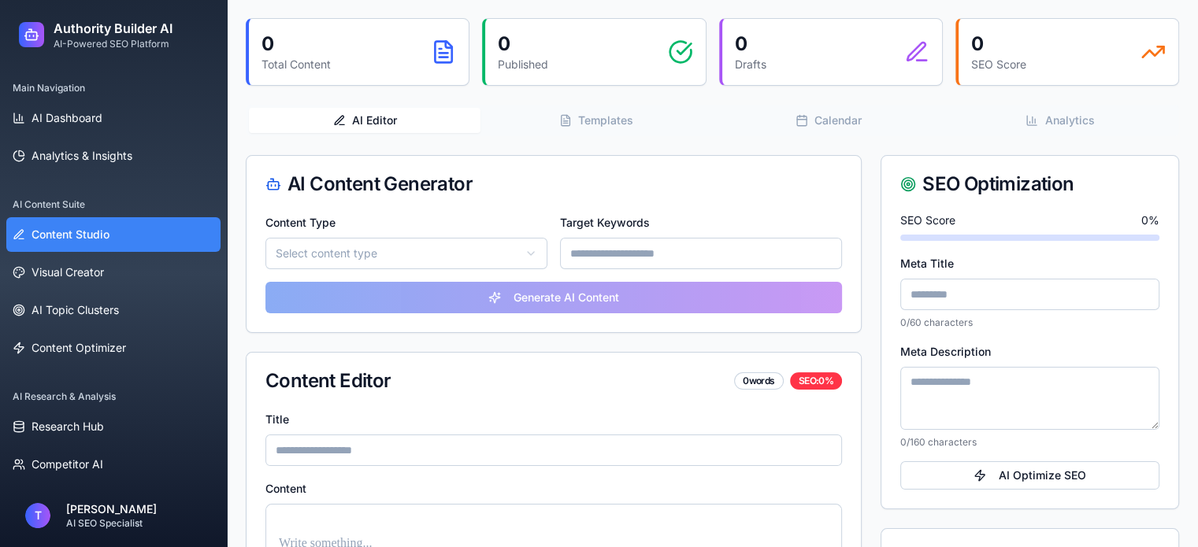
scroll to position [79, 0]
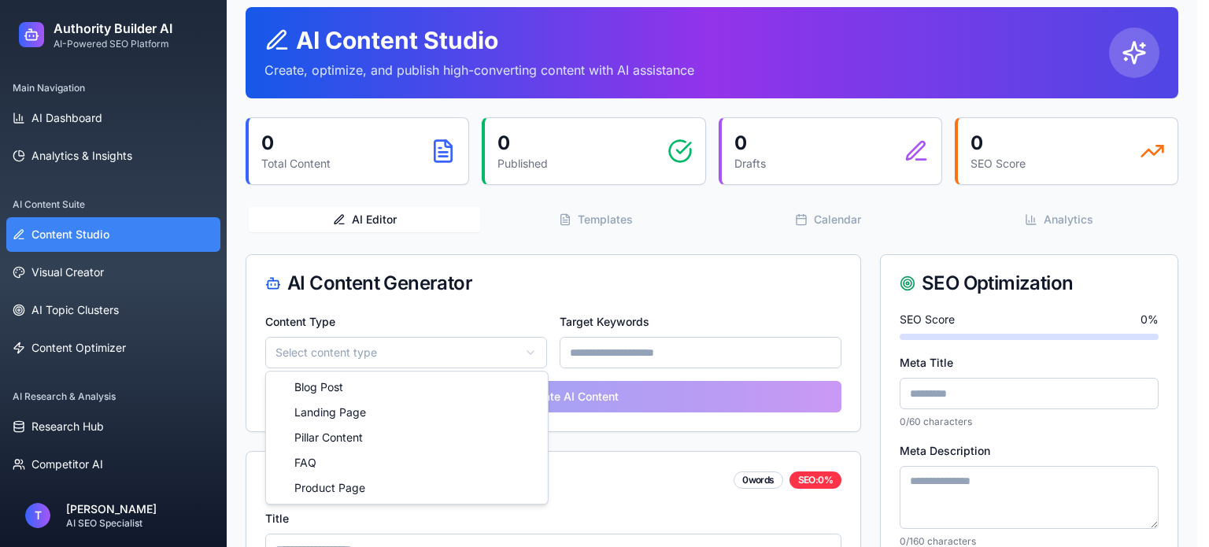
click at [388, 346] on html "Authority Builder AI AI-Powered SEO Platform Main Navigation AI Dashboard Analy…" at bounding box center [604, 461] width 1209 height 1080
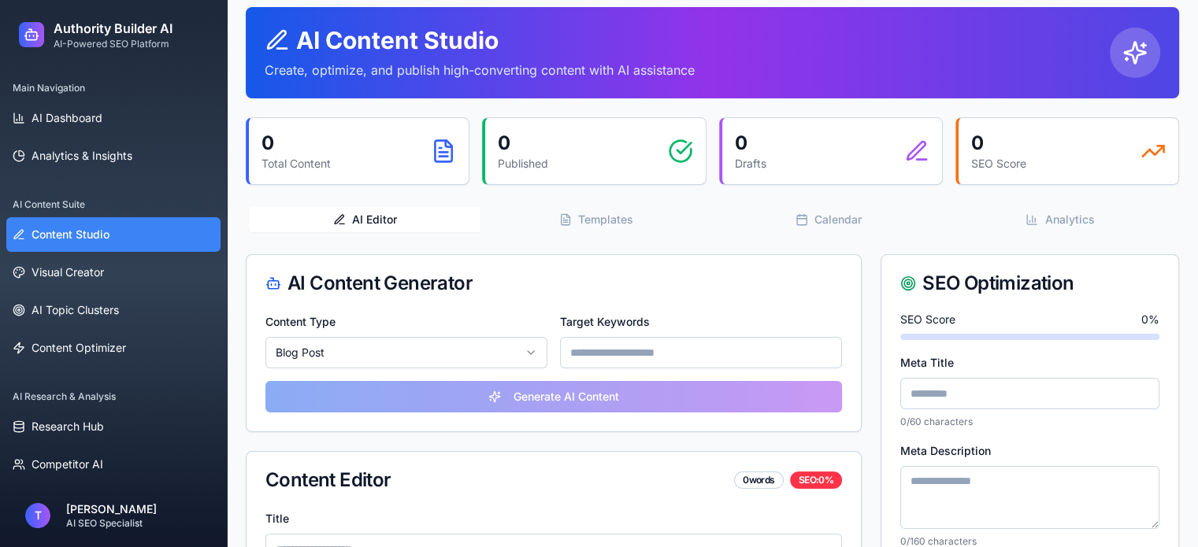
click at [638, 361] on input at bounding box center [701, 352] width 282 height 31
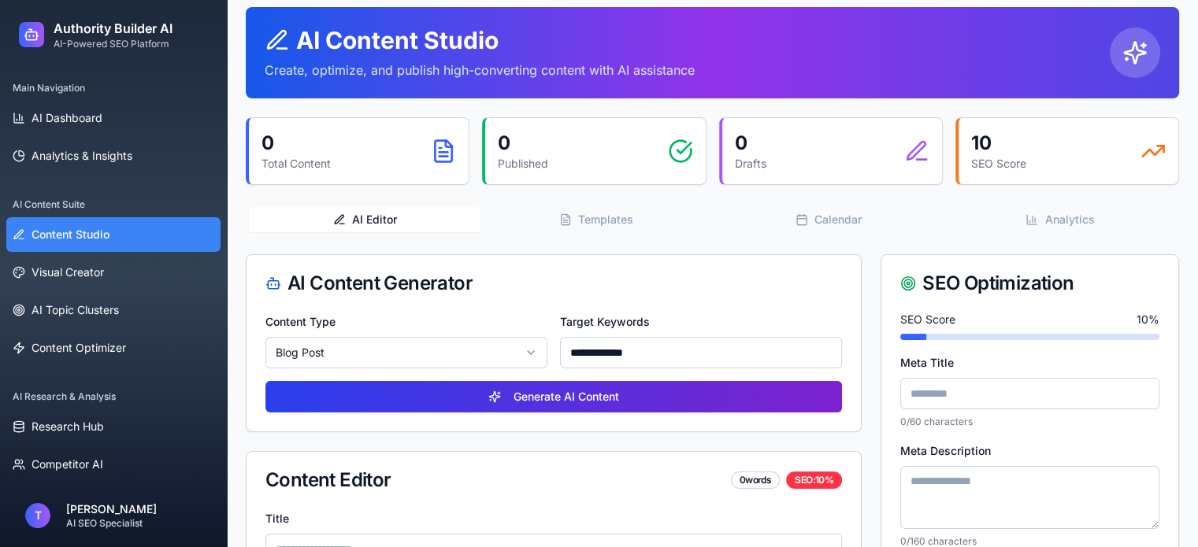
type input "**********"
click at [600, 394] on button "Generate AI Content" at bounding box center [553, 396] width 576 height 31
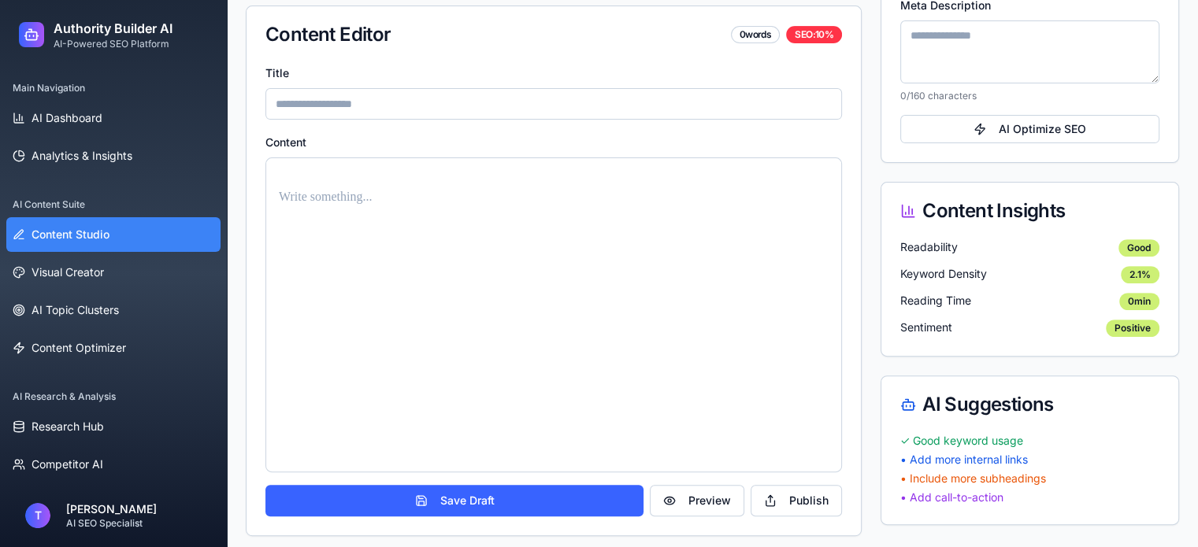
scroll to position [531, 0]
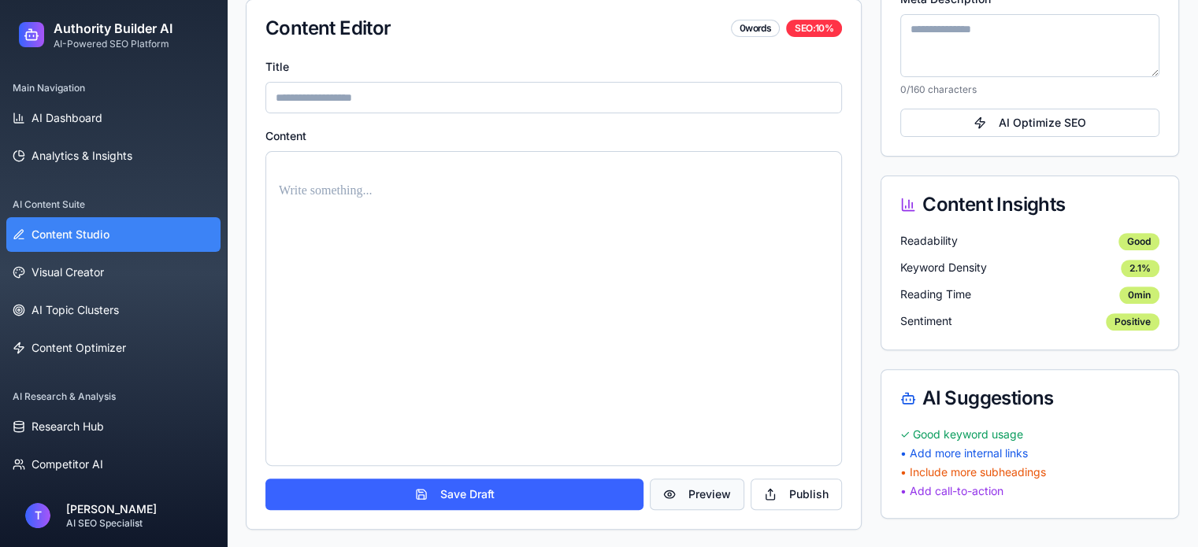
click at [676, 493] on button "Preview" at bounding box center [697, 494] width 94 height 31
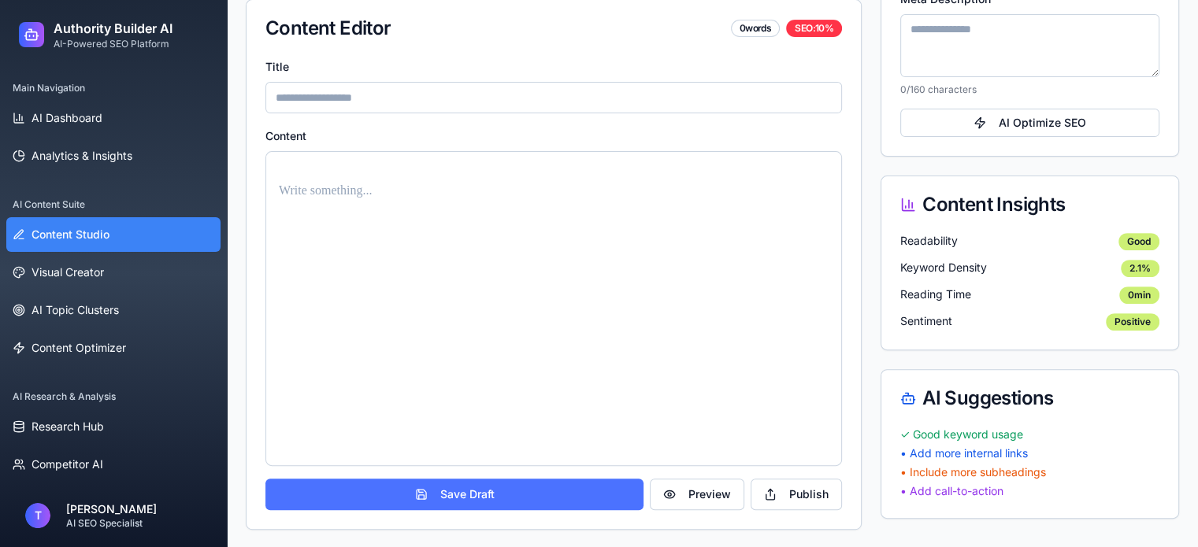
click at [438, 493] on button "Save Draft" at bounding box center [454, 494] width 378 height 31
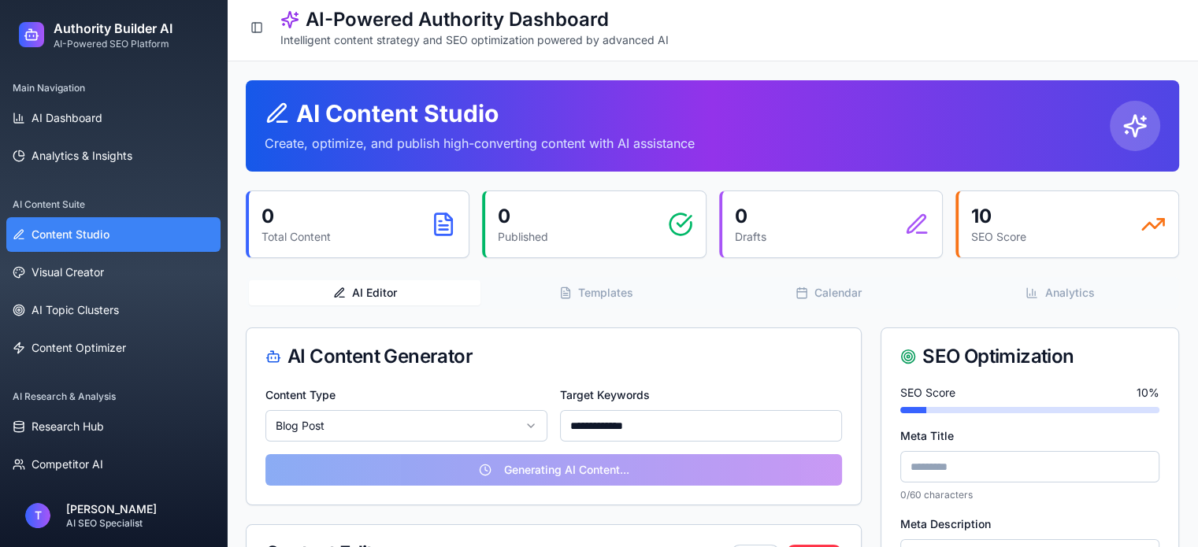
scroll to position [0, 0]
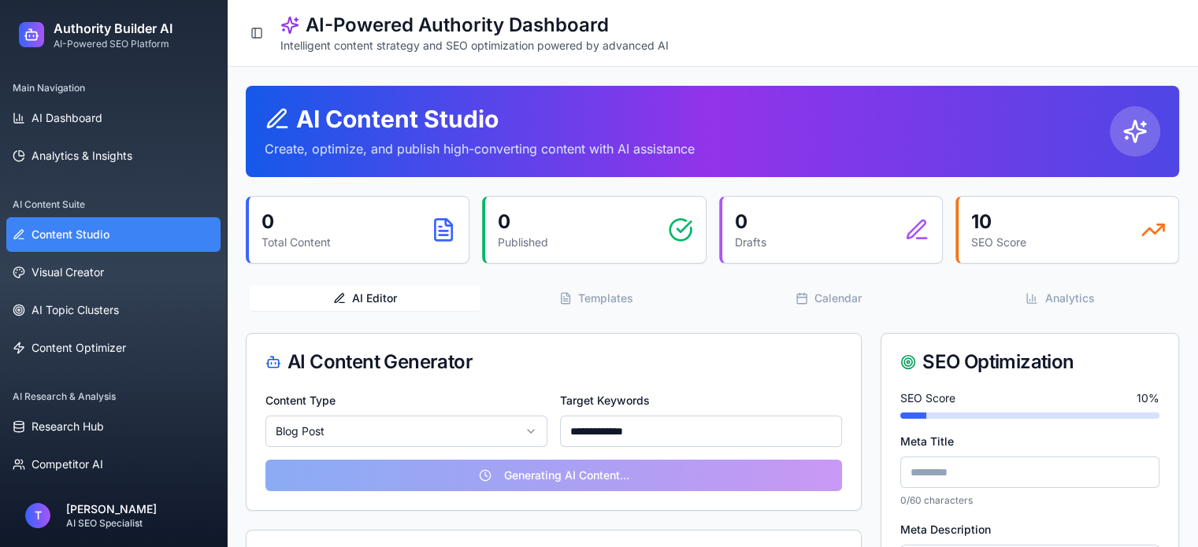
click at [585, 302] on button "Templates" at bounding box center [595, 298] width 231 height 25
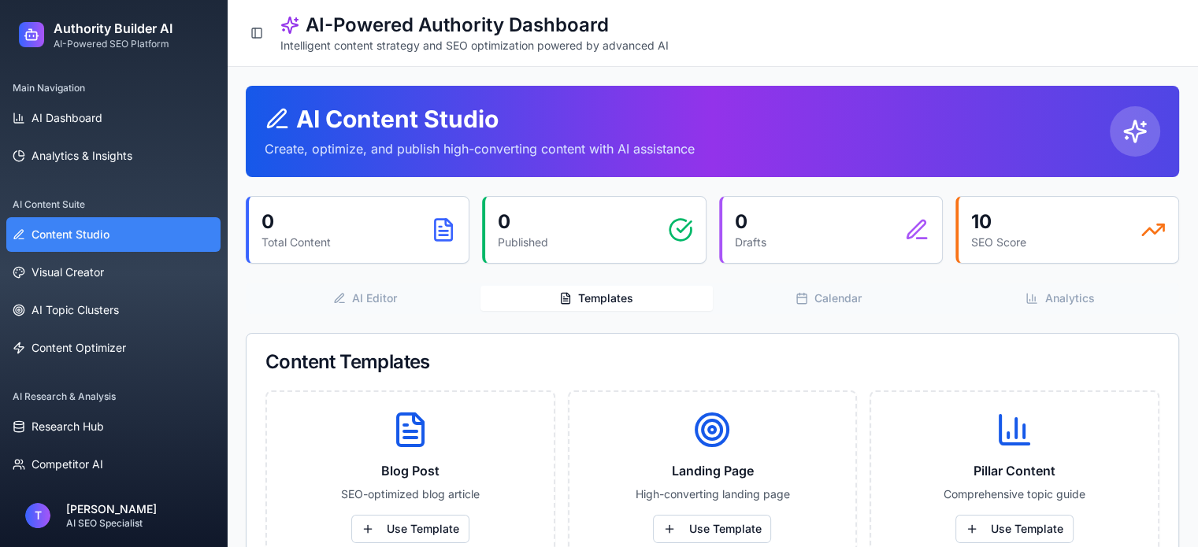
click at [802, 295] on icon "button" at bounding box center [801, 298] width 13 height 13
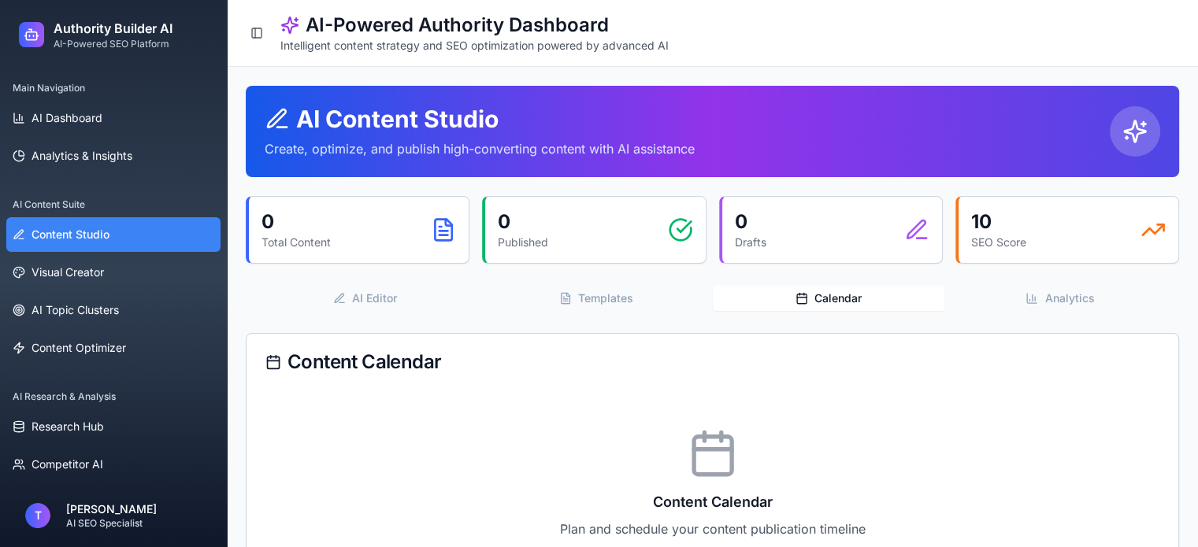
click at [1030, 301] on icon "button" at bounding box center [1030, 300] width 0 height 2
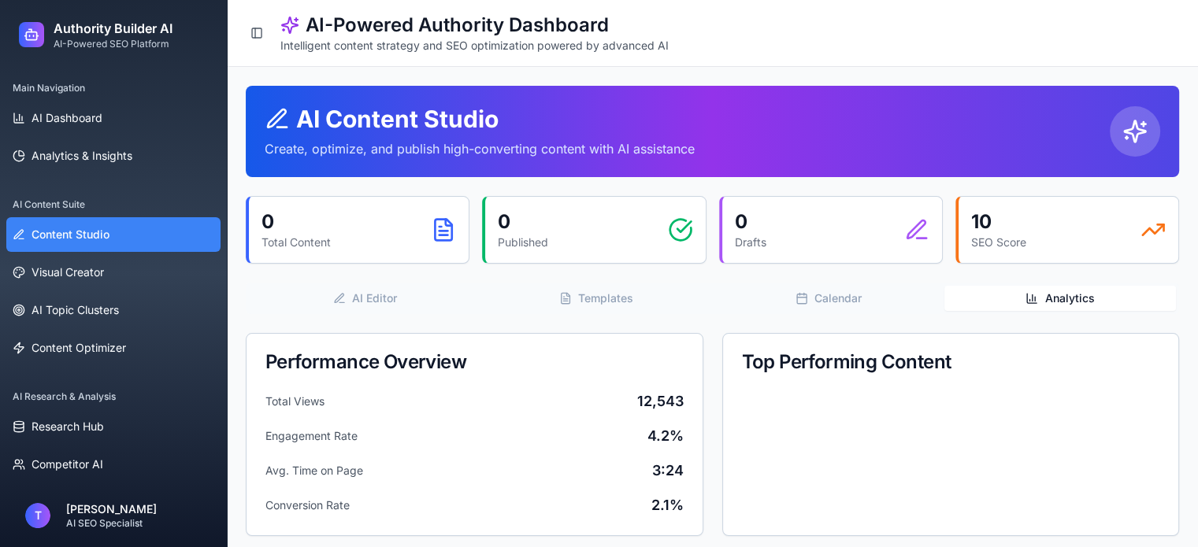
click at [358, 302] on button "AI Editor" at bounding box center [364, 298] width 231 height 25
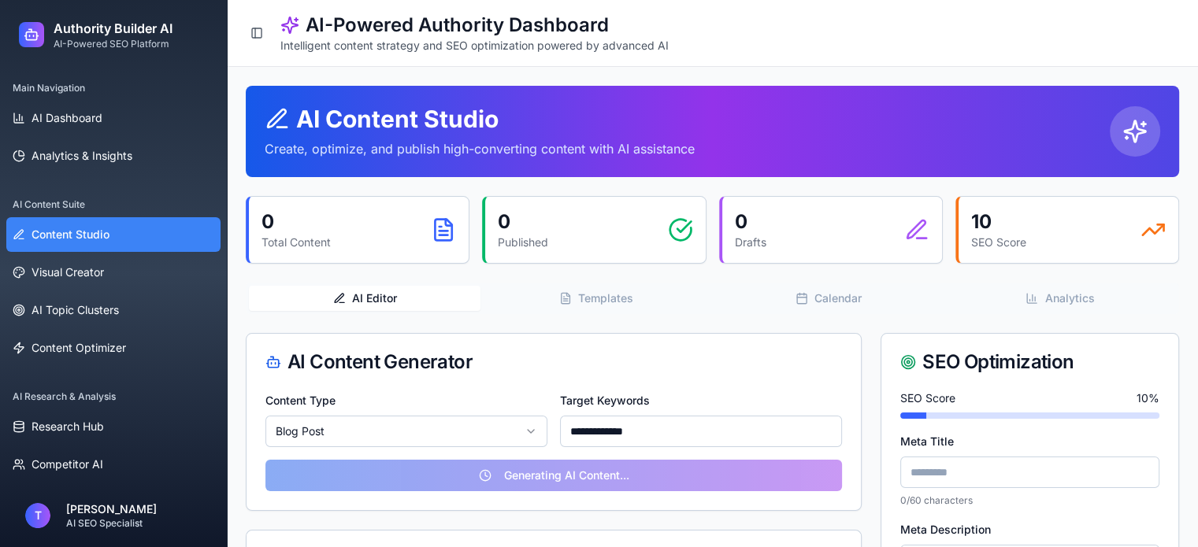
scroll to position [157, 0]
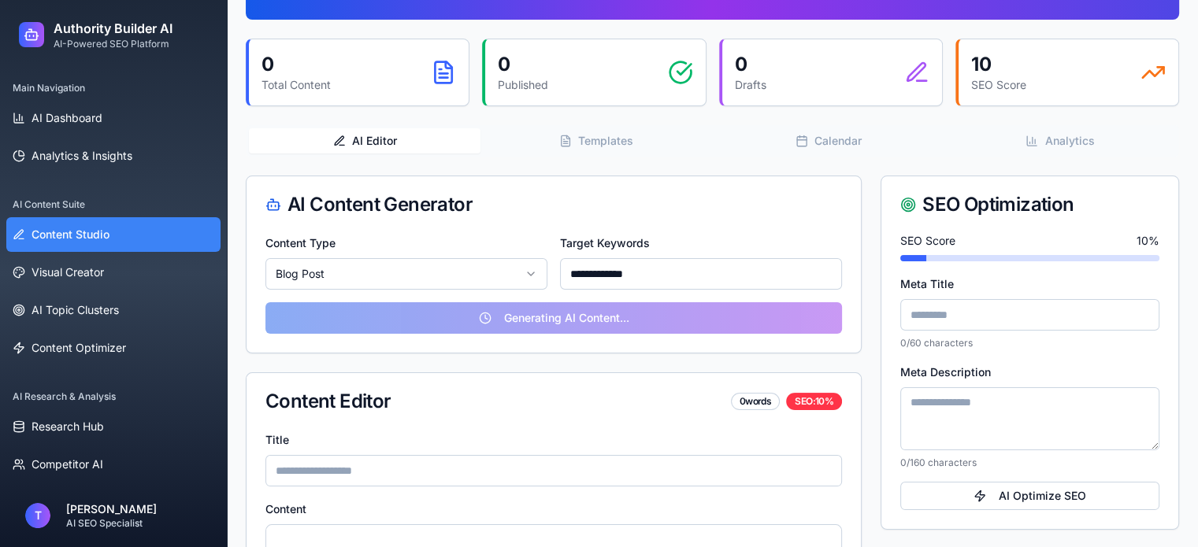
click at [510, 314] on div "**********" at bounding box center [553, 293] width 614 height 120
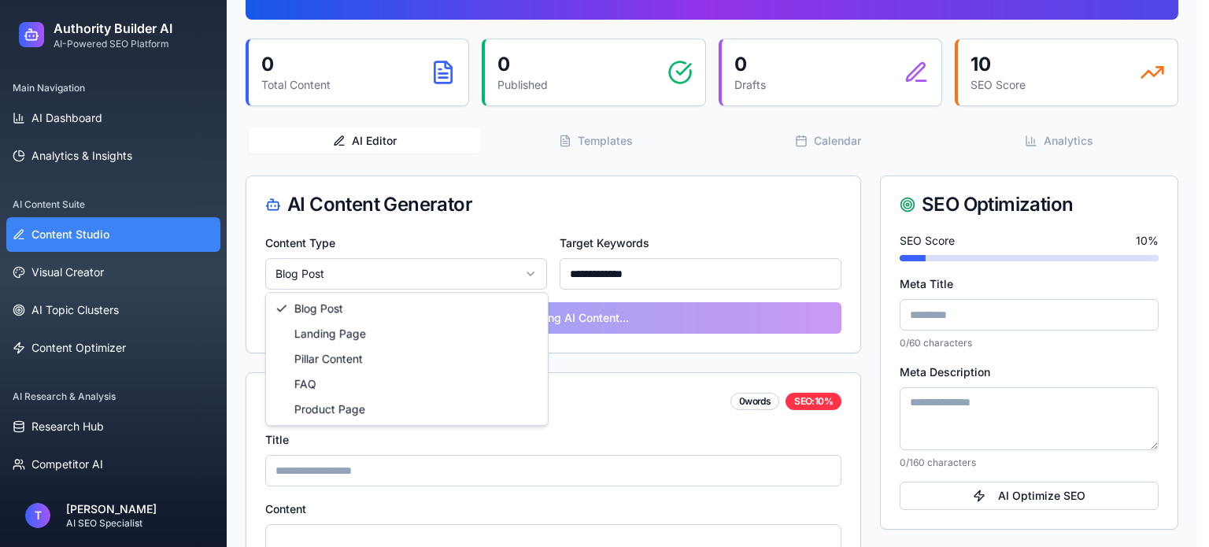
click at [515, 282] on html "**********" at bounding box center [604, 383] width 1209 height 1080
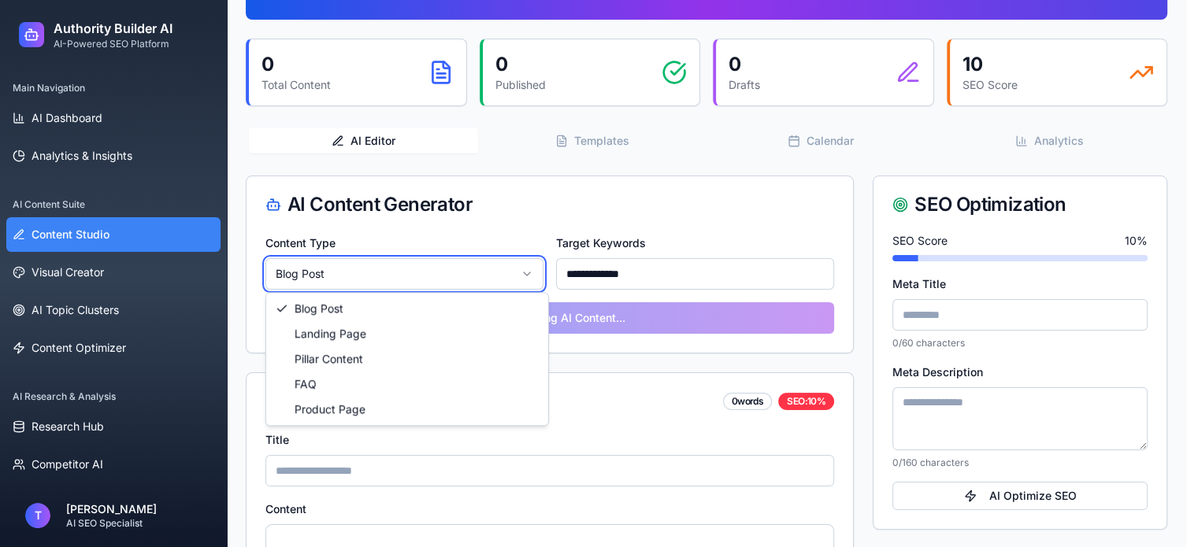
click at [510, 281] on html "**********" at bounding box center [599, 383] width 1198 height 1080
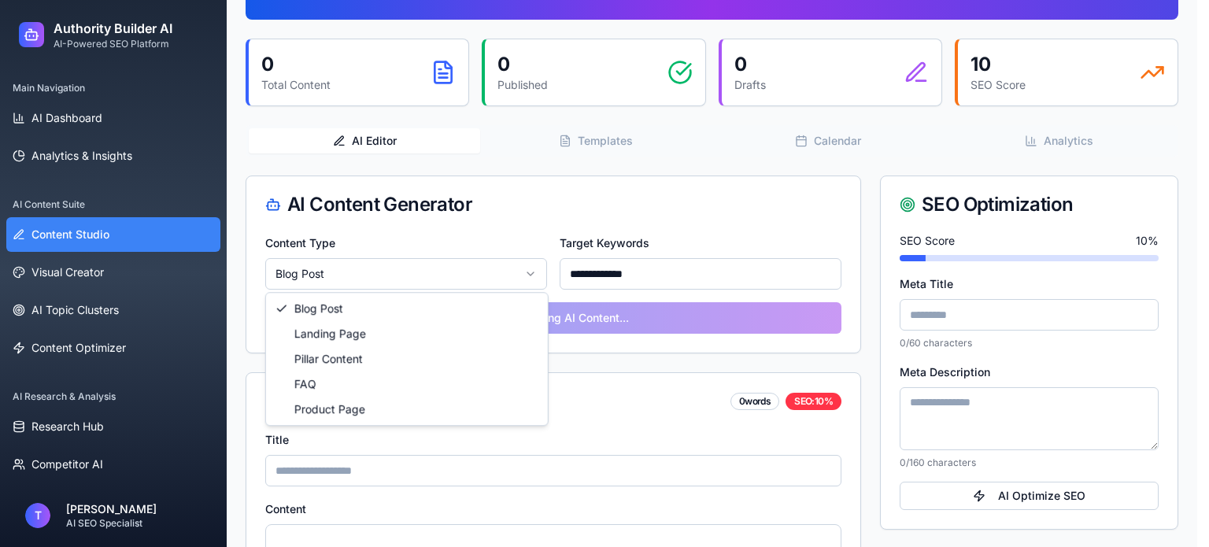
click at [510, 281] on html "**********" at bounding box center [604, 383] width 1209 height 1080
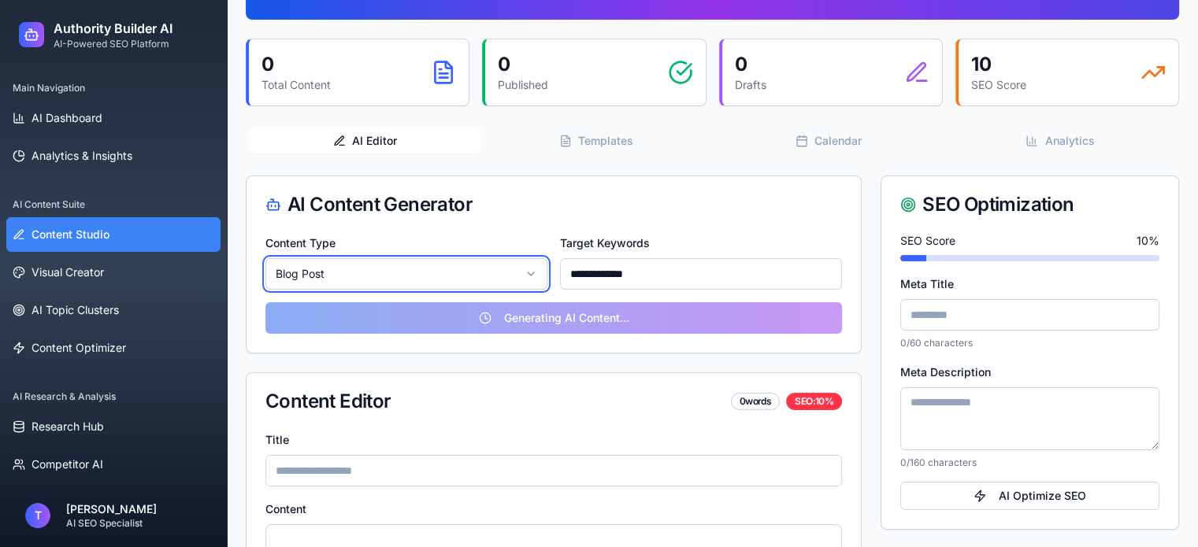
click at [511, 281] on html "**********" at bounding box center [599, 383] width 1198 height 1080
click at [494, 283] on html "**********" at bounding box center [599, 383] width 1198 height 1080
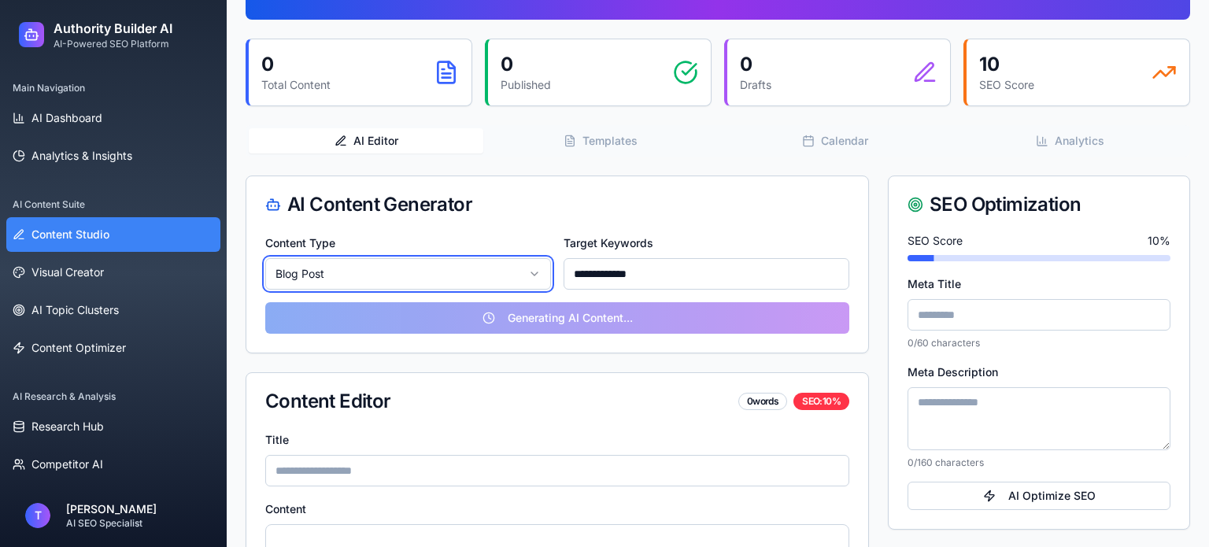
click at [494, 283] on html "**********" at bounding box center [604, 383] width 1209 height 1080
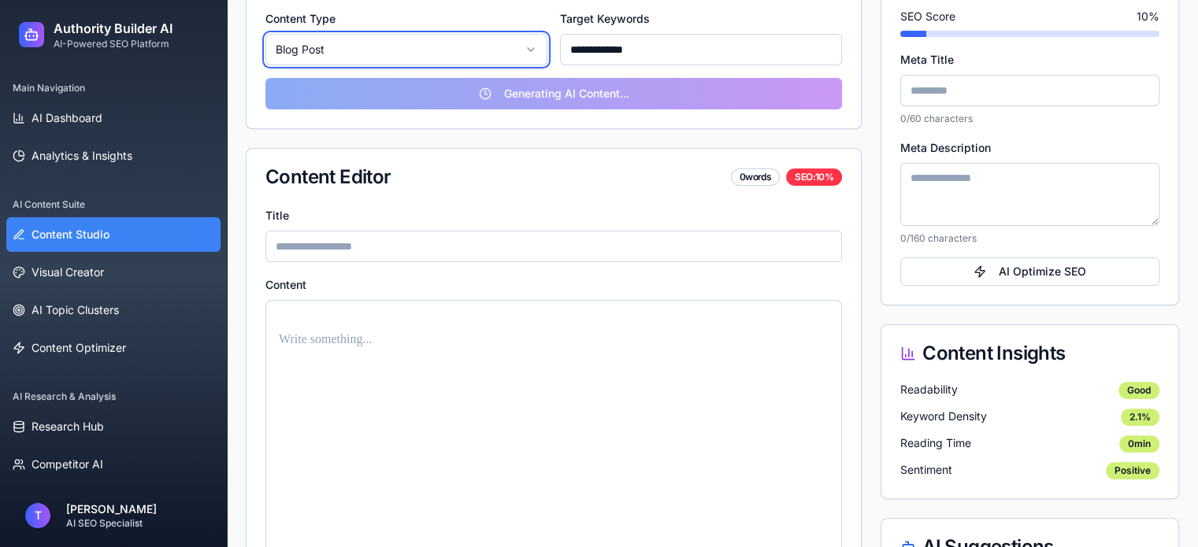
scroll to position [394, 0]
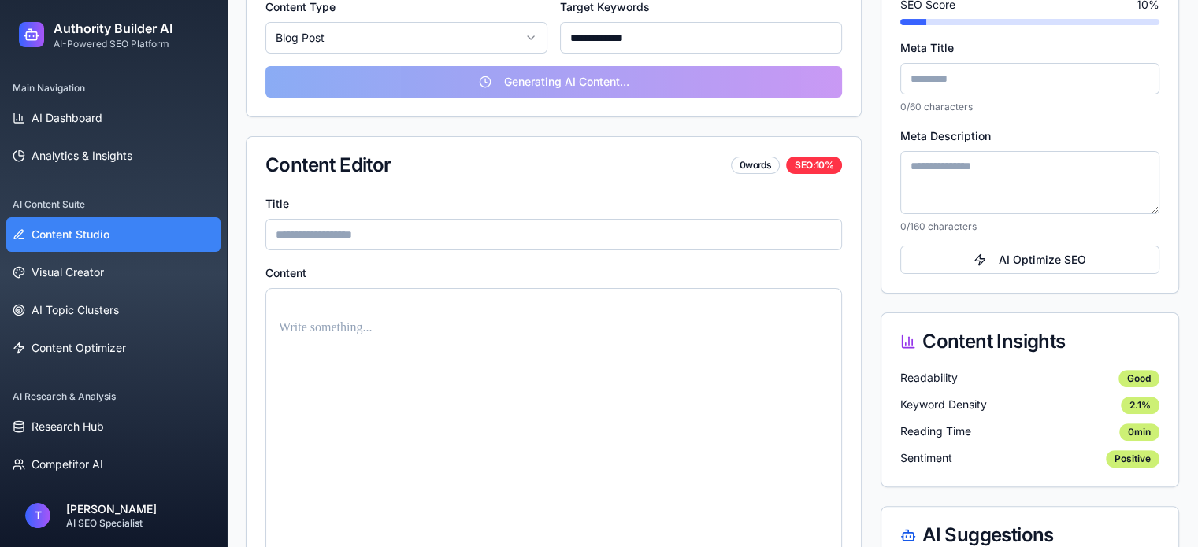
click at [394, 239] on input at bounding box center [553, 234] width 576 height 31
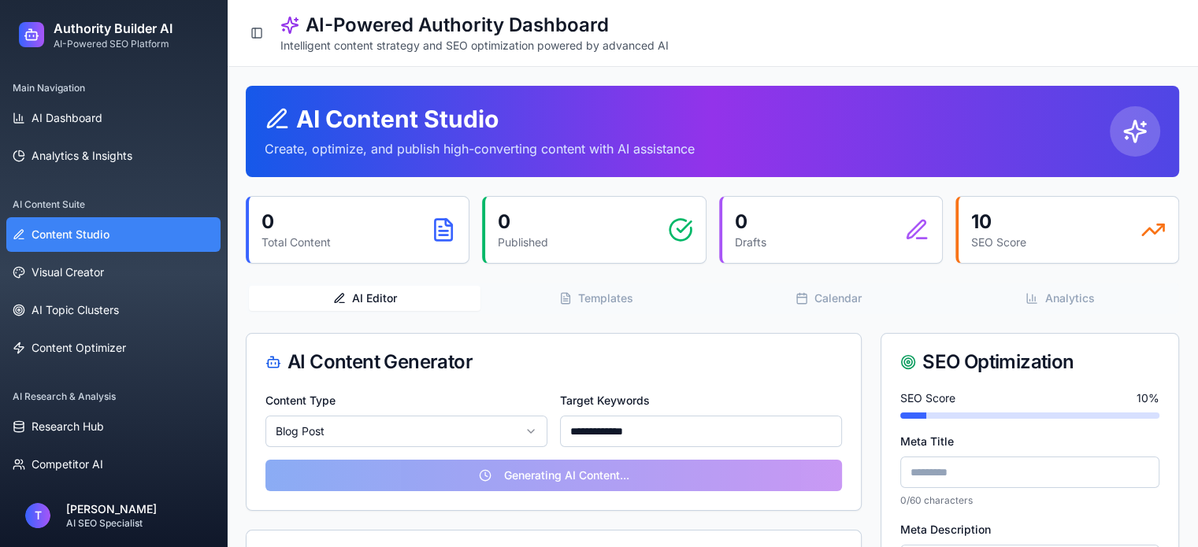
scroll to position [79, 0]
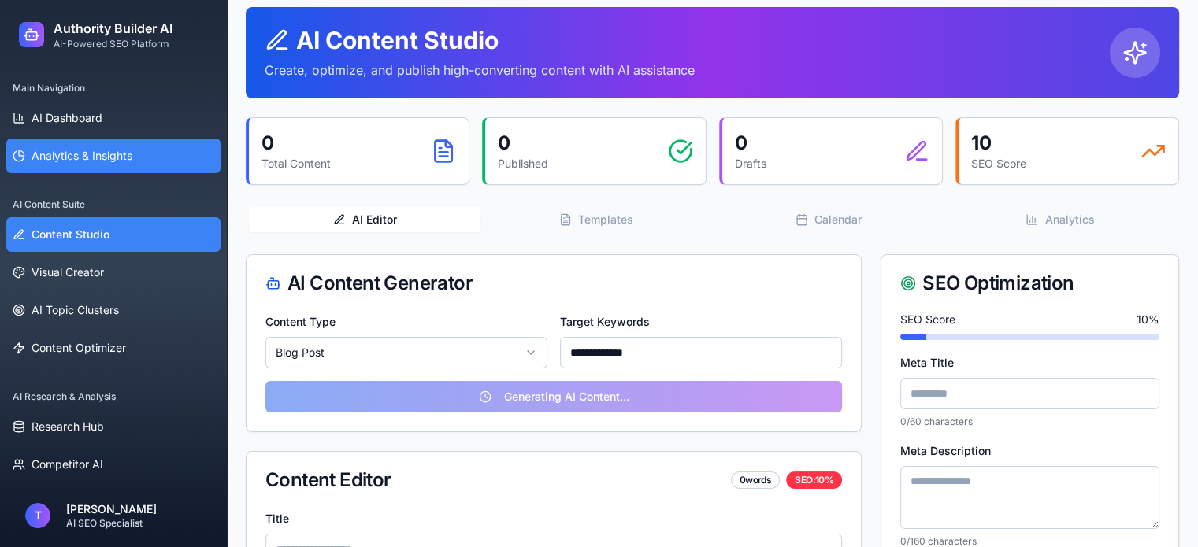
click at [82, 155] on span "Analytics & Insights" at bounding box center [81, 156] width 101 height 16
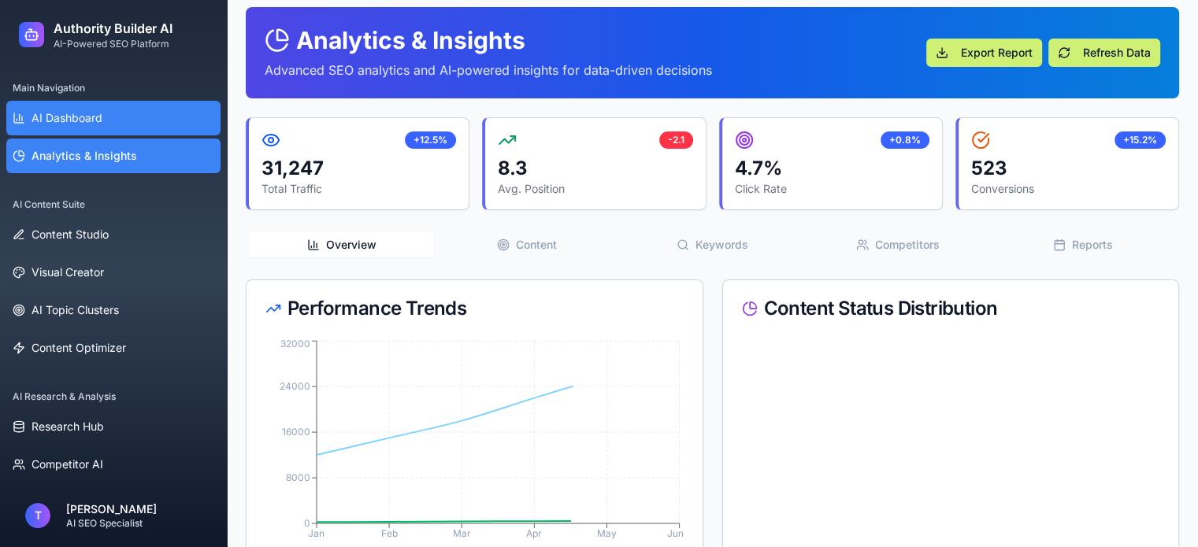
click at [83, 124] on span "AI Dashboard" at bounding box center [66, 118] width 71 height 16
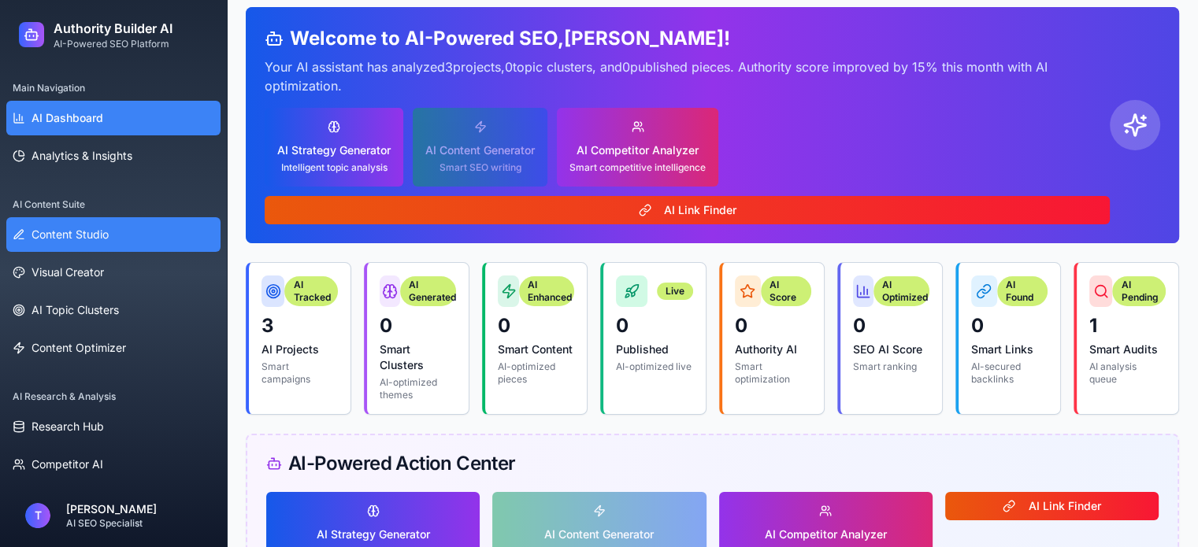
click at [91, 246] on link "Content Studio" at bounding box center [113, 234] width 214 height 35
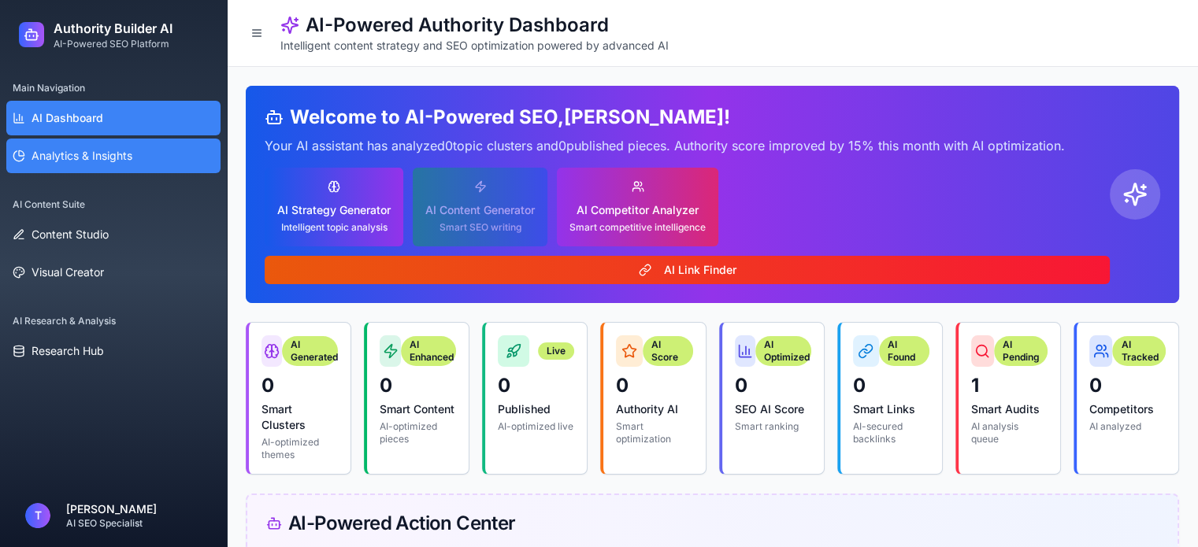
click at [86, 150] on span "Analytics & Insights" at bounding box center [81, 156] width 101 height 16
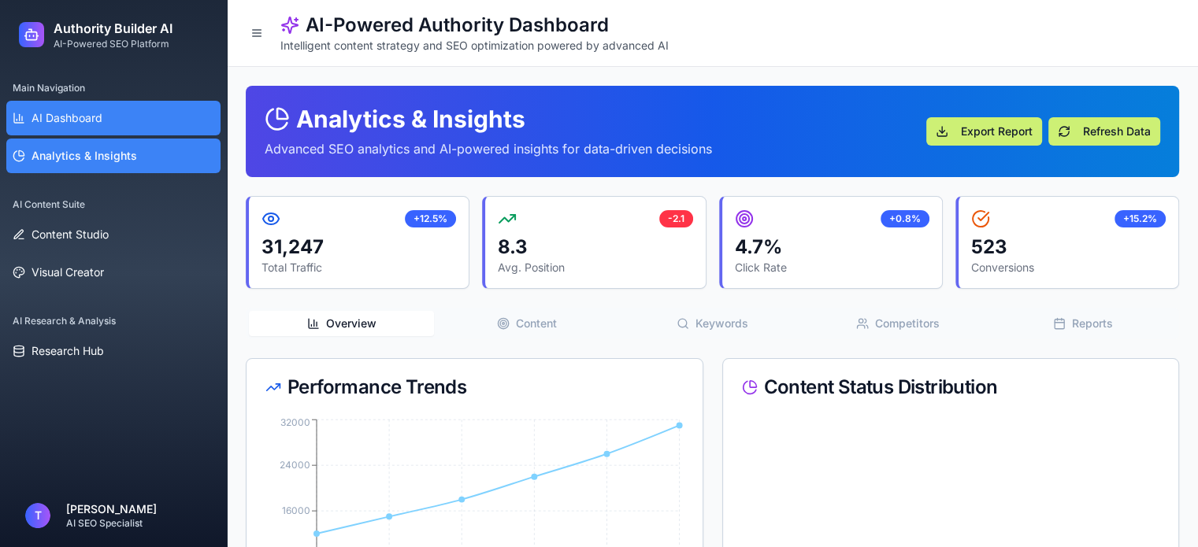
click at [88, 123] on span "AI Dashboard" at bounding box center [66, 118] width 71 height 16
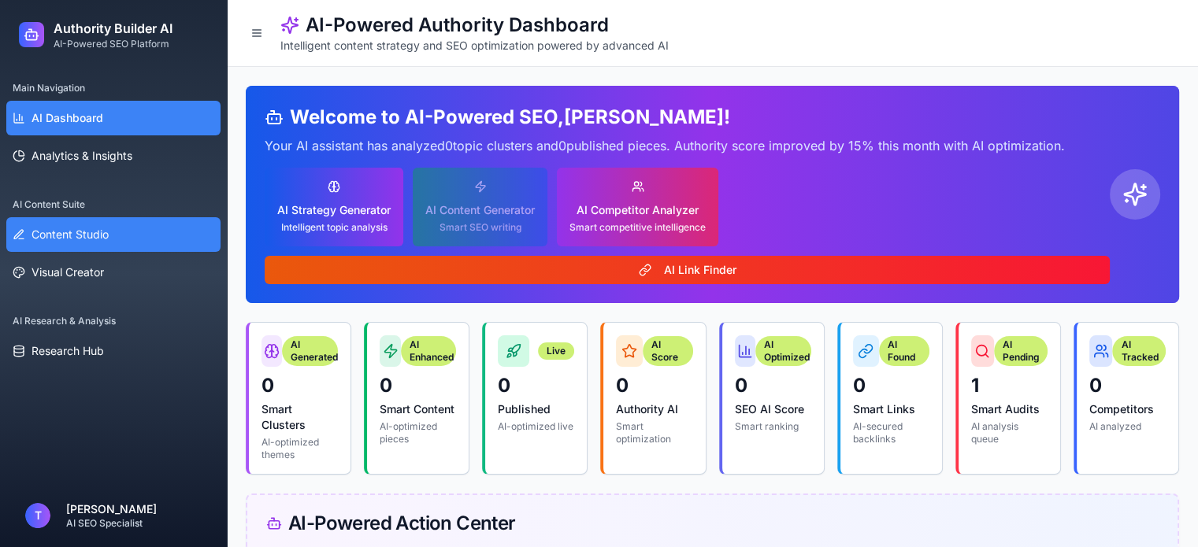
click at [79, 230] on span "Content Studio" at bounding box center [69, 235] width 77 height 16
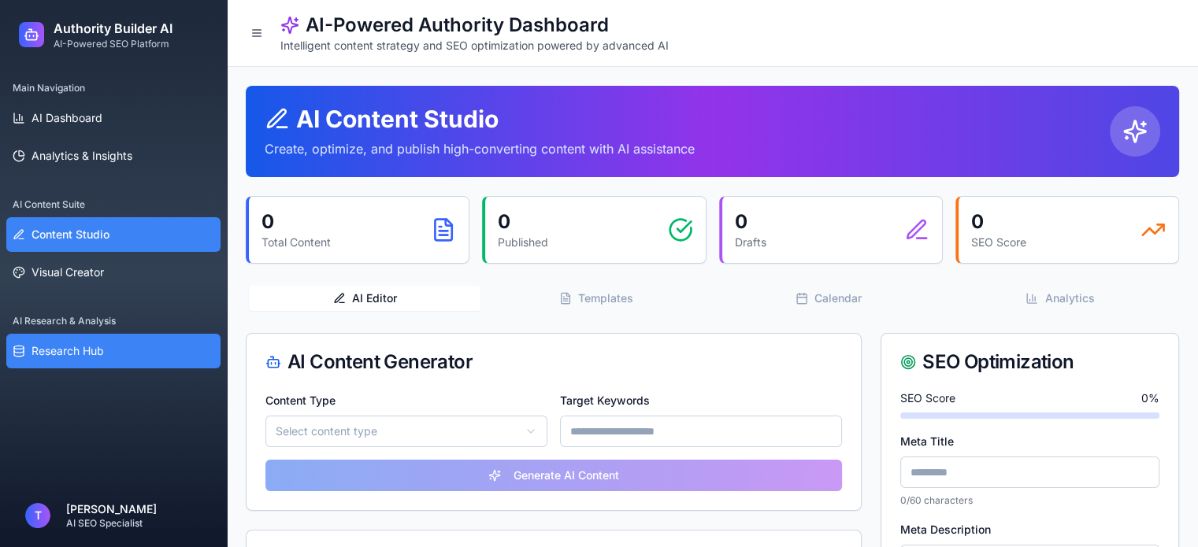
click at [88, 346] on span "Research Hub" at bounding box center [67, 351] width 72 height 16
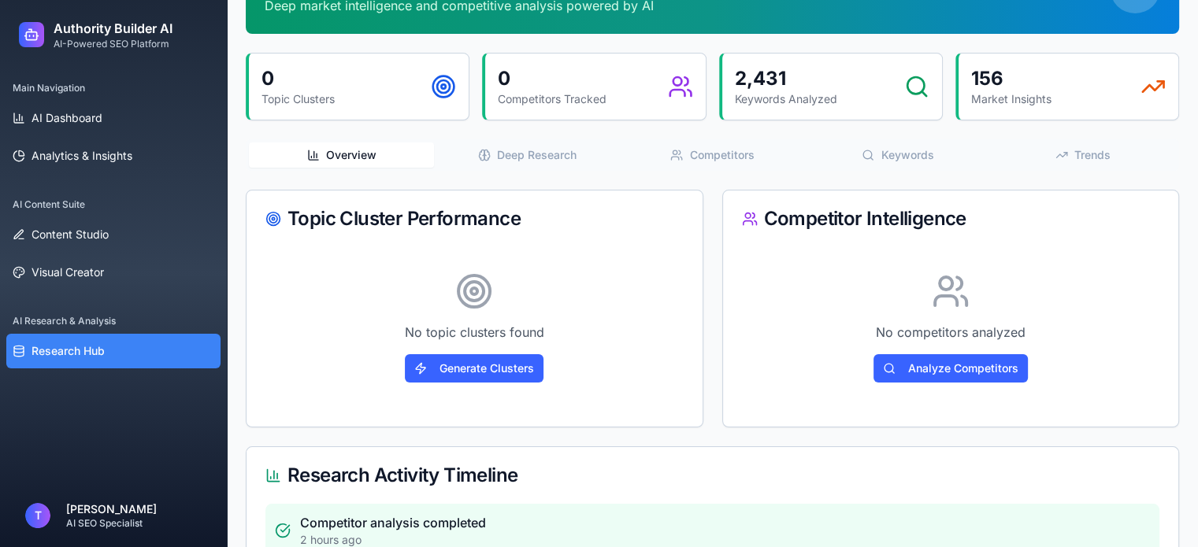
scroll to position [157, 0]
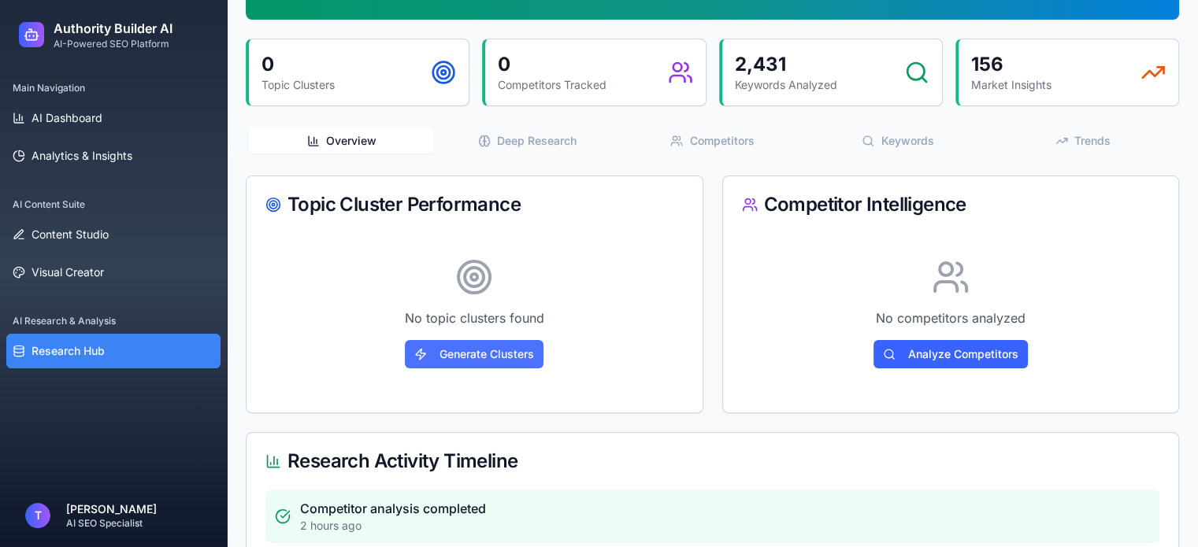
click at [465, 350] on button "Generate Clusters" at bounding box center [474, 354] width 139 height 28
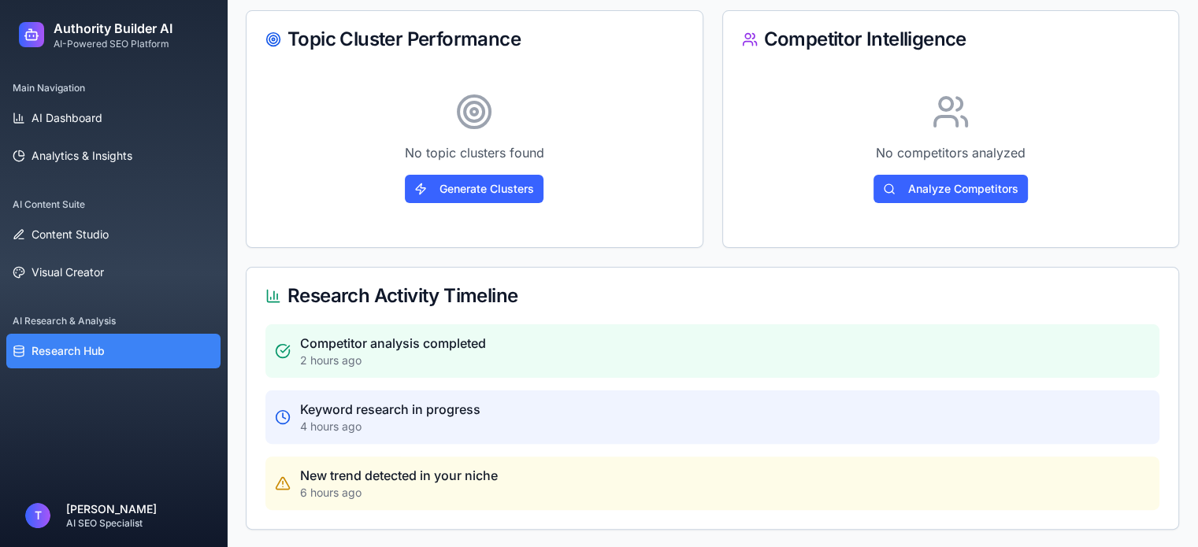
scroll to position [0, 0]
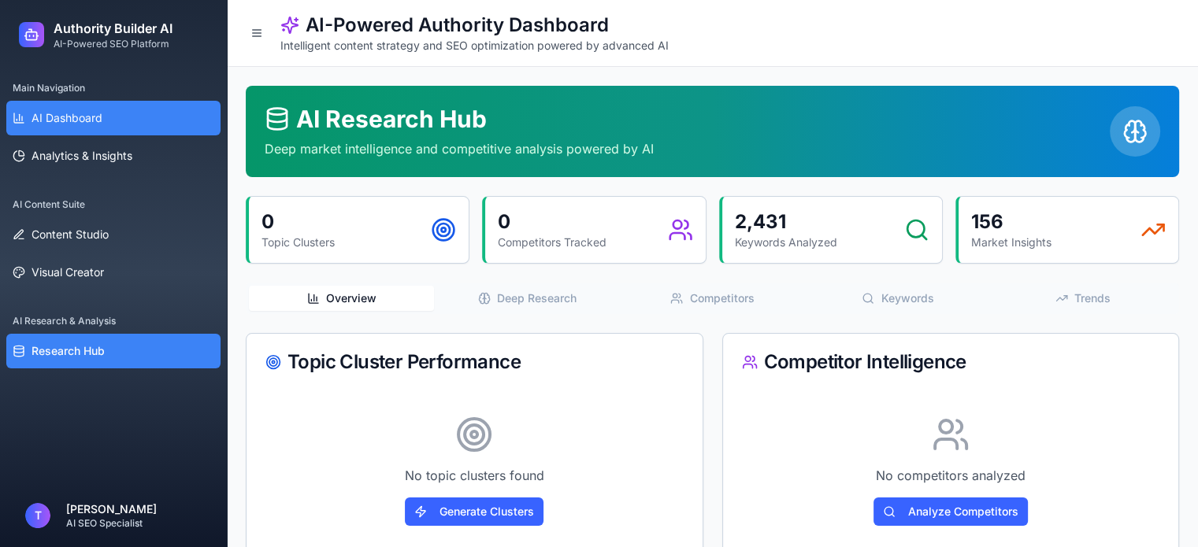
click at [87, 123] on span "AI Dashboard" at bounding box center [66, 118] width 71 height 16
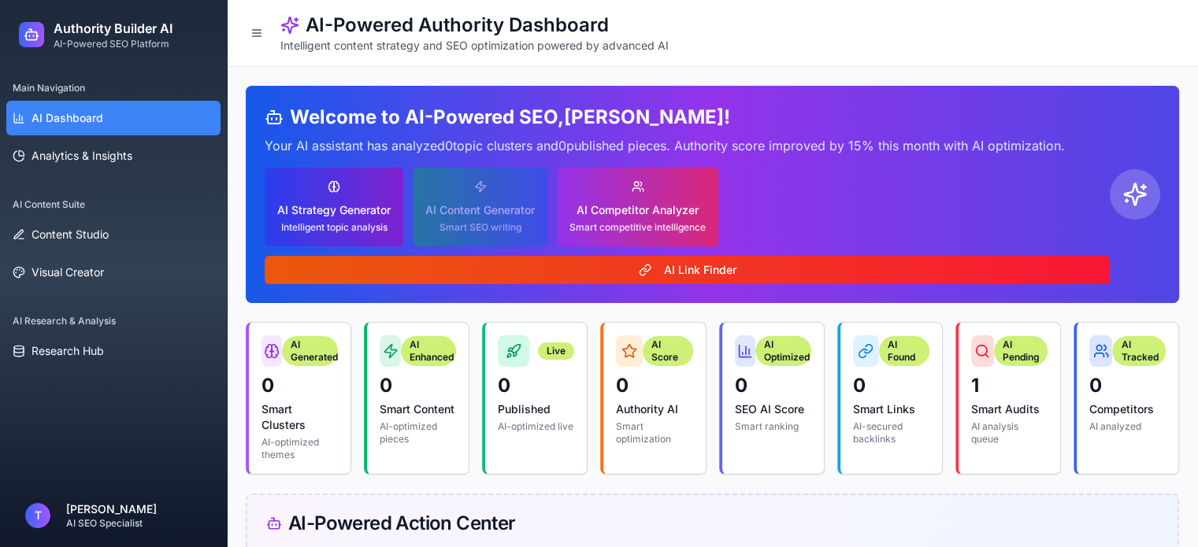
click at [335, 220] on div "AI Strategy Generator Intelligent topic analysis" at bounding box center [333, 217] width 113 height 31
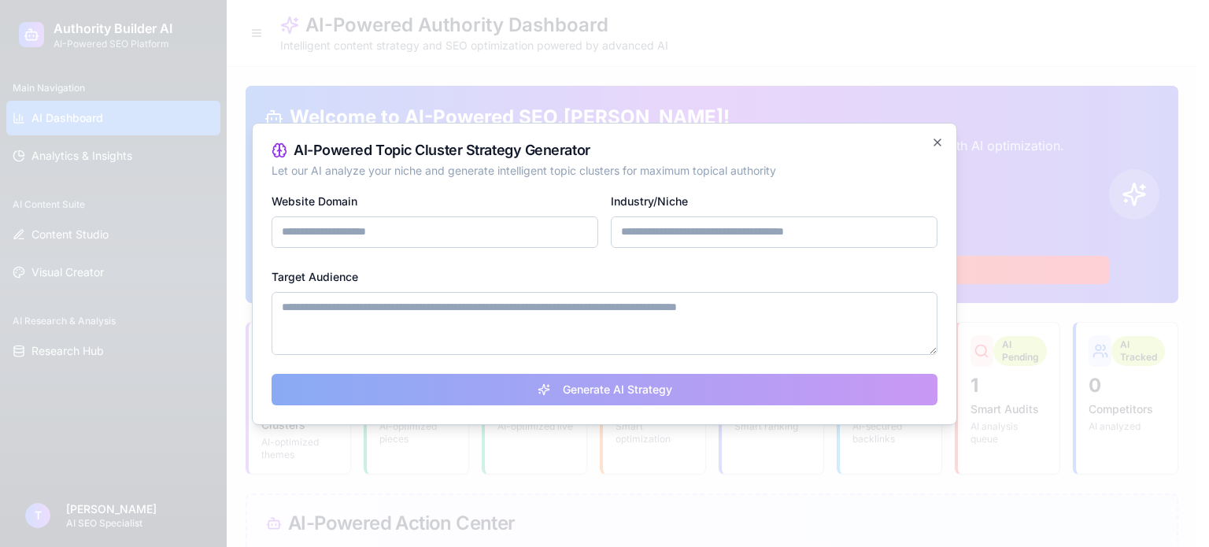
click at [336, 224] on input "Website Domain" at bounding box center [435, 232] width 327 height 31
type input "**********"
click at [666, 236] on input "Industry/Niche" at bounding box center [774, 232] width 327 height 31
type input "**********"
click at [472, 308] on textarea "Target Audience" at bounding box center [605, 323] width 666 height 63
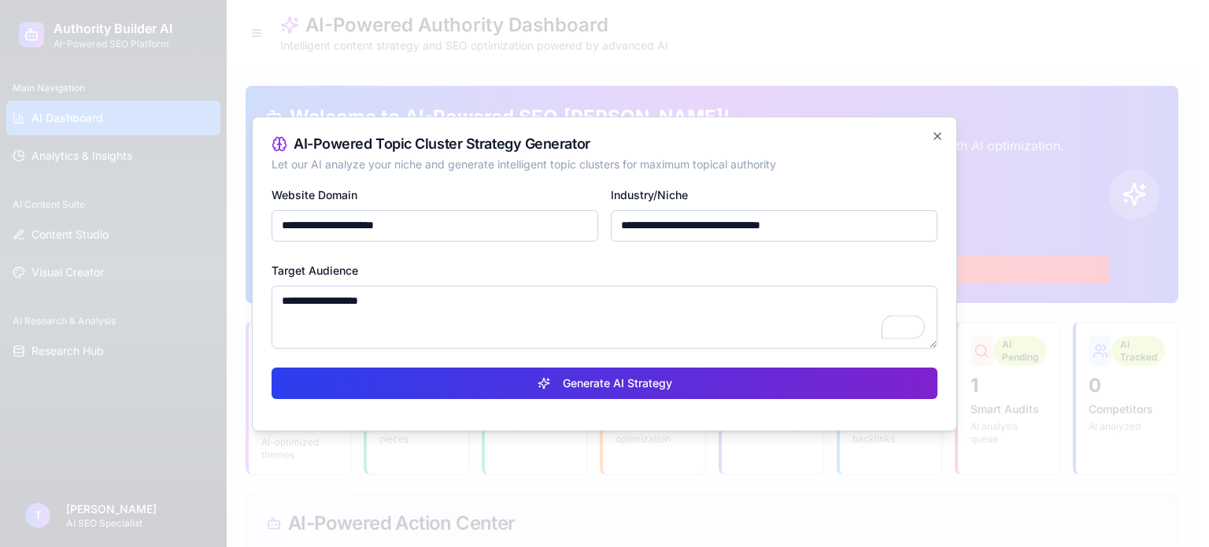
type textarea "**********"
click at [461, 378] on button "Generate AI Strategy" at bounding box center [605, 383] width 666 height 31
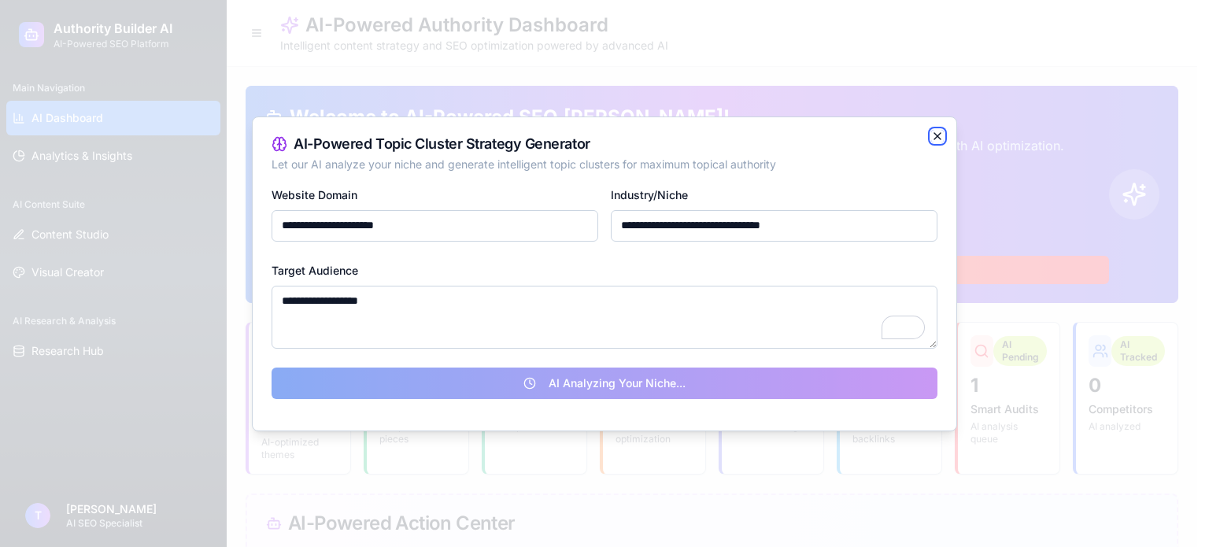
click at [934, 136] on icon "button" at bounding box center [937, 136] width 13 height 13
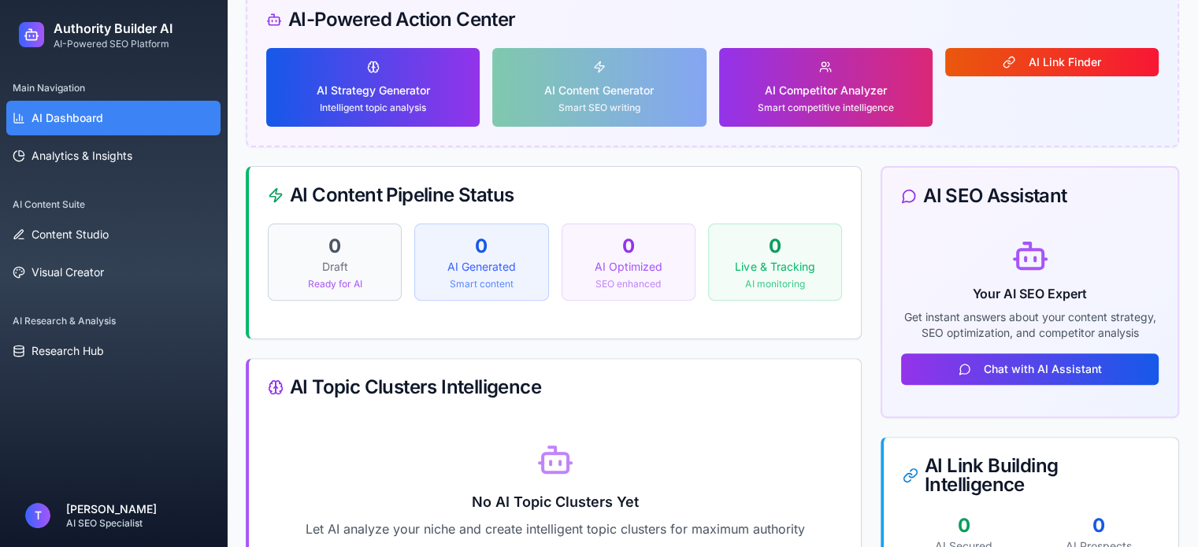
scroll to position [630, 0]
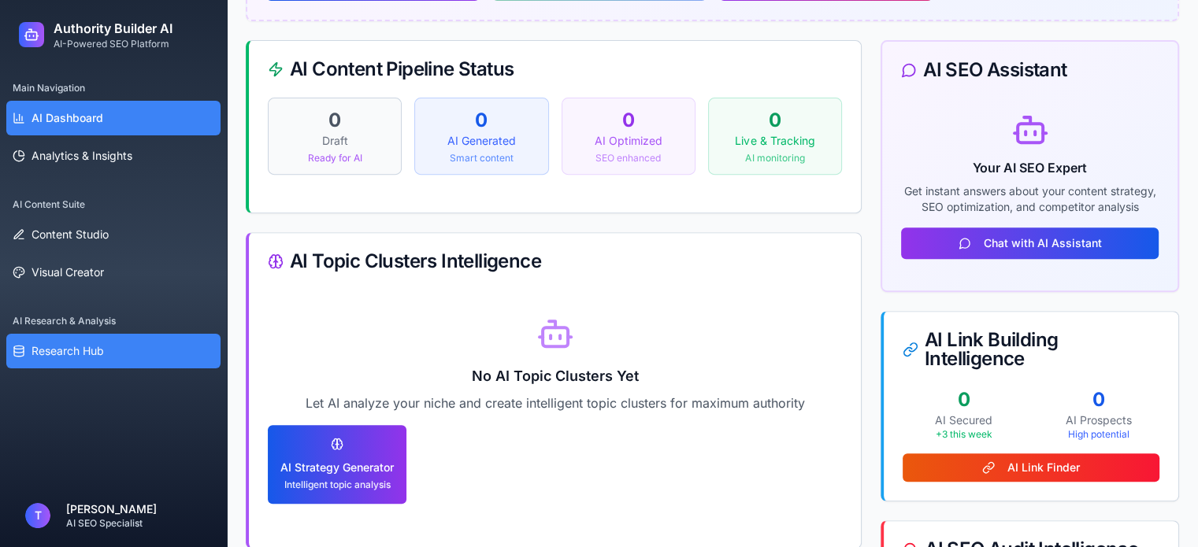
click at [73, 339] on link "Research Hub" at bounding box center [113, 351] width 214 height 35
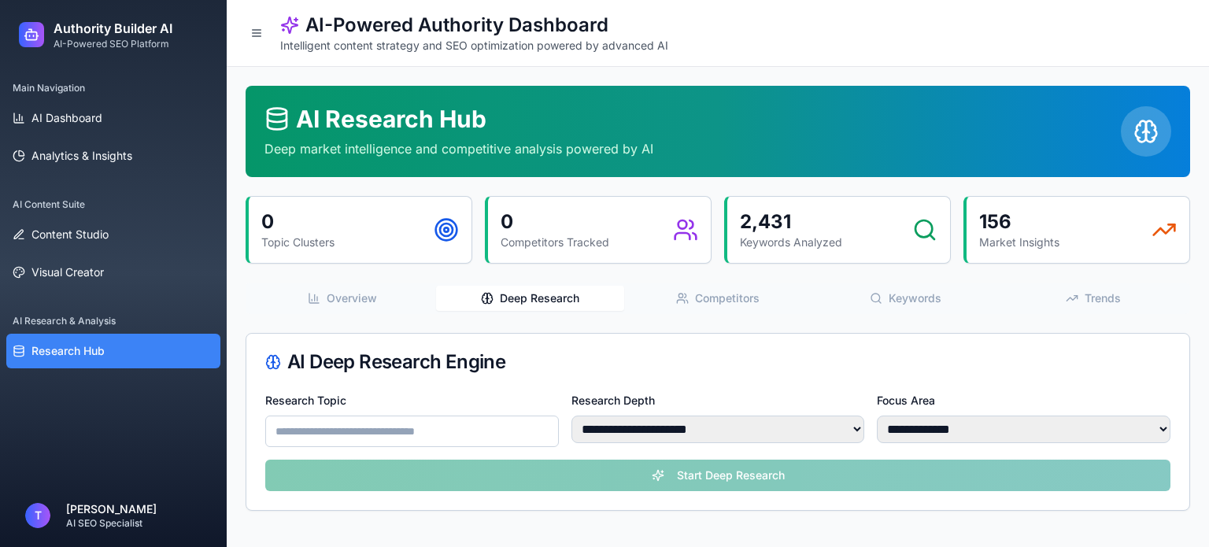
click at [539, 299] on button "Deep Research" at bounding box center [529, 298] width 187 height 25
click at [735, 280] on div "**********" at bounding box center [718, 298] width 945 height 425
click at [737, 292] on button "Competitors" at bounding box center [717, 298] width 187 height 25
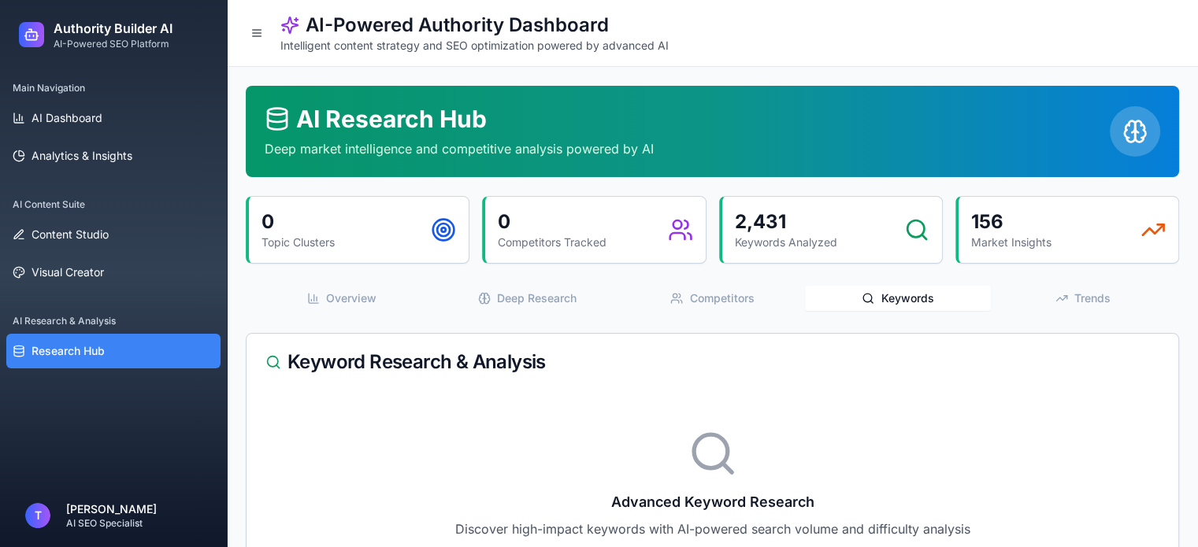
click at [923, 299] on button "Keywords" at bounding box center [897, 298] width 185 height 25
click at [735, 313] on div "Overview Deep Research Competitors Keywords Trends" at bounding box center [712, 298] width 933 height 31
click at [735, 307] on button "Competitors" at bounding box center [712, 298] width 185 height 25
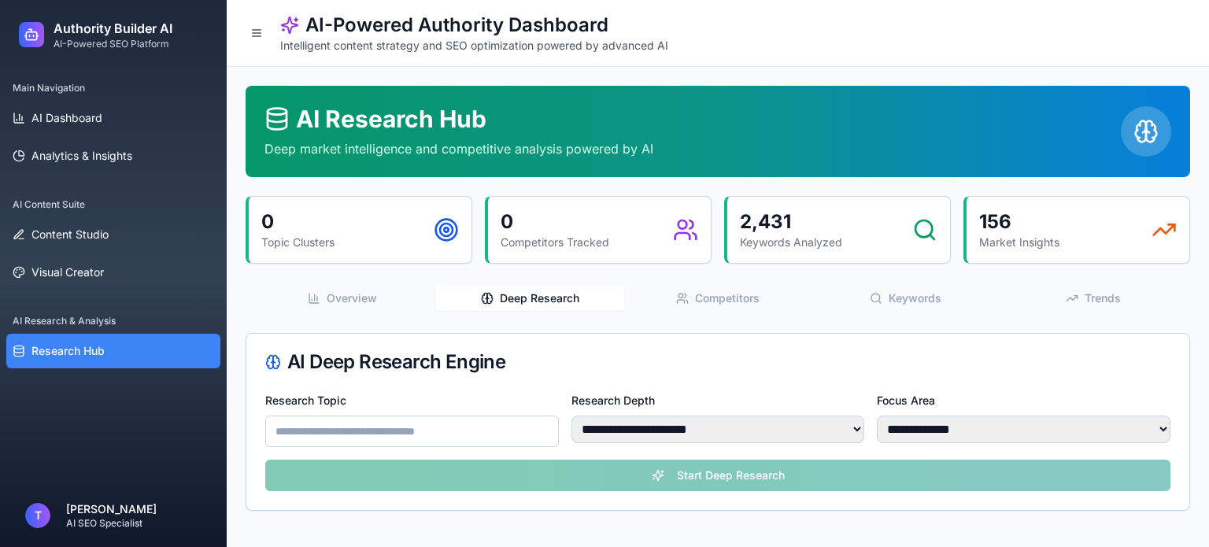
click at [588, 307] on button "Deep Research" at bounding box center [529, 298] width 187 height 25
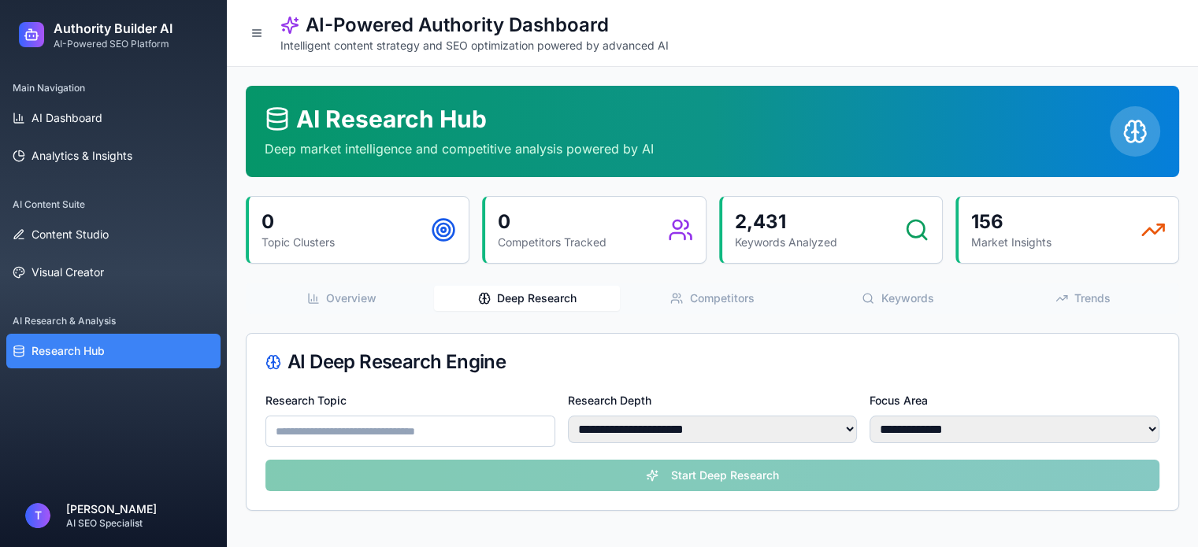
click at [414, 302] on button "Overview" at bounding box center [341, 298] width 185 height 25
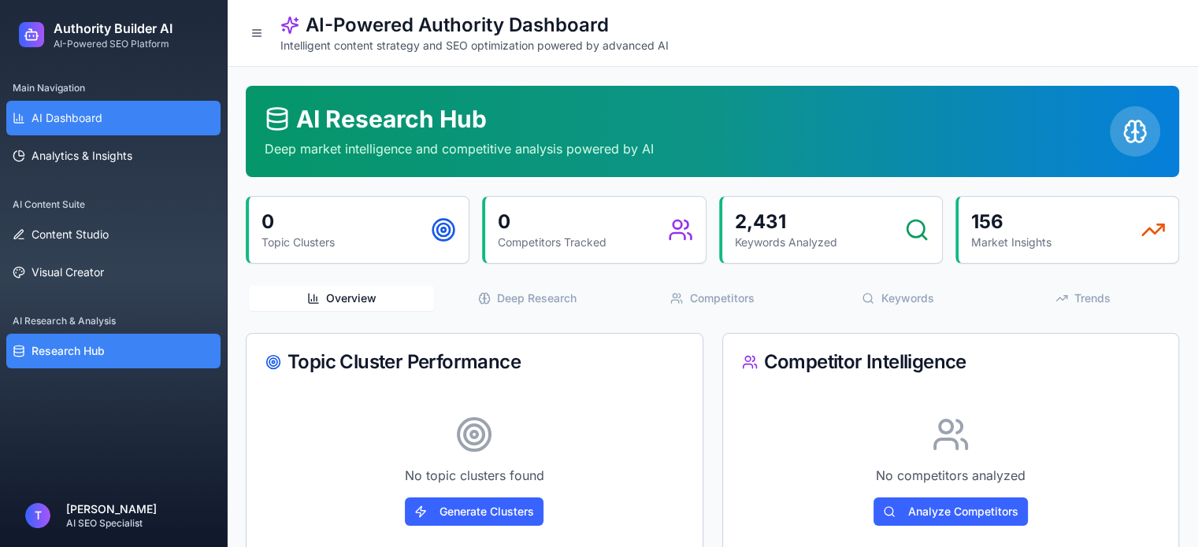
click at [83, 123] on span "AI Dashboard" at bounding box center [66, 118] width 71 height 16
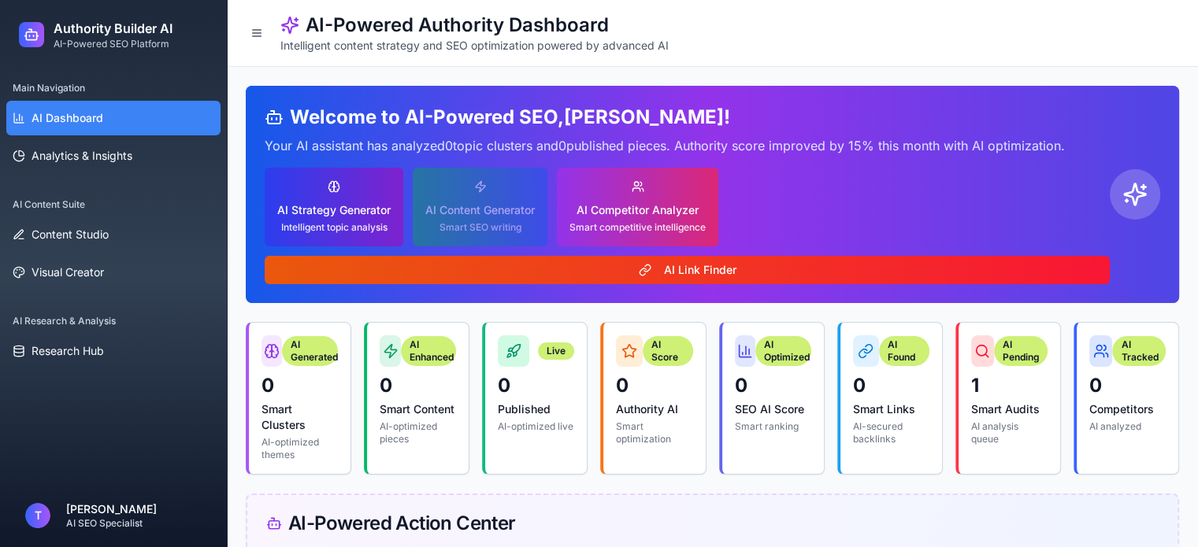
click at [314, 225] on div "Intelligent topic analysis" at bounding box center [333, 227] width 113 height 13
